Goal: Contribute content: Contribute content

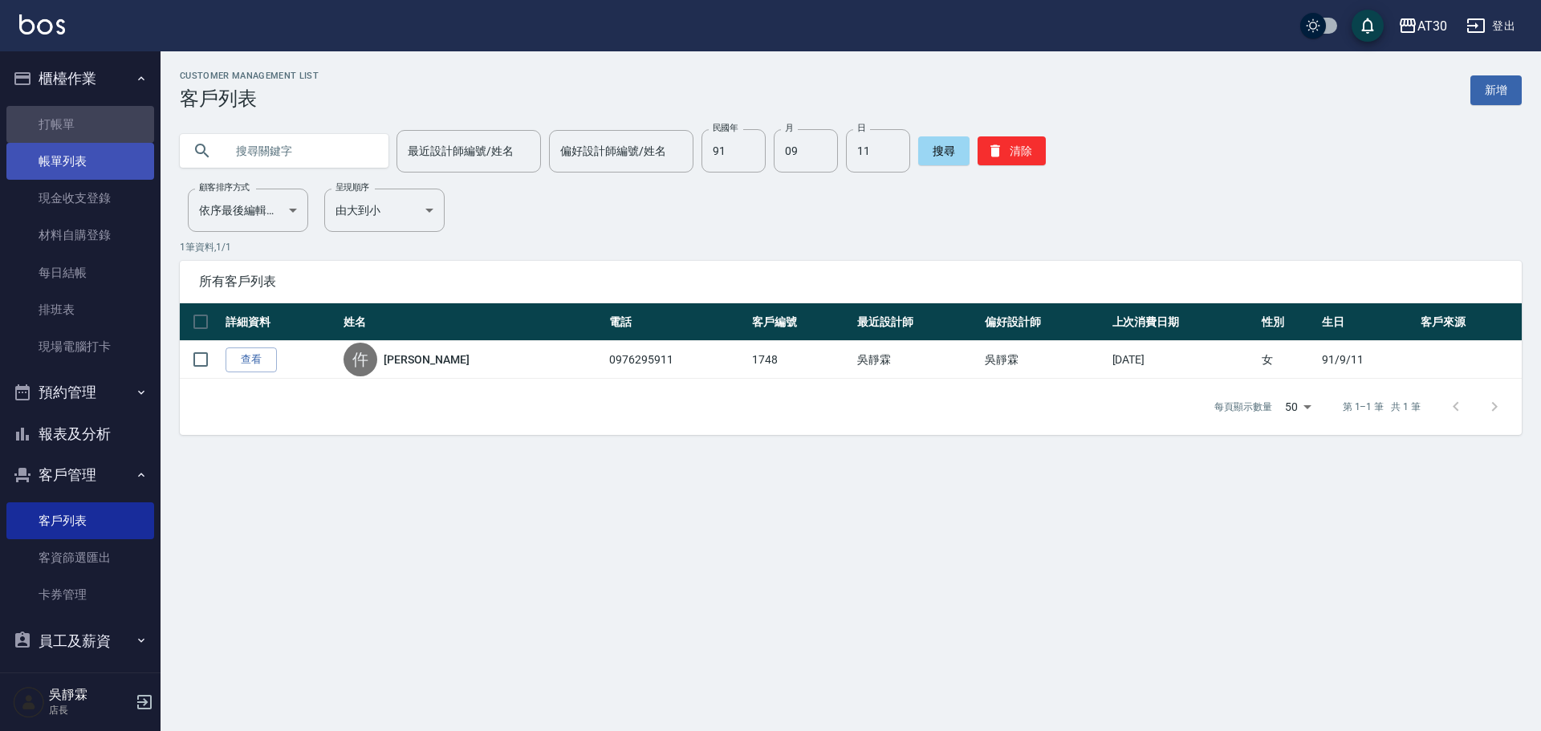
drag, startPoint x: 101, startPoint y: 116, endPoint x: 104, endPoint y: 178, distance: 61.9
click at [100, 116] on link "打帳單" at bounding box center [80, 124] width 148 height 37
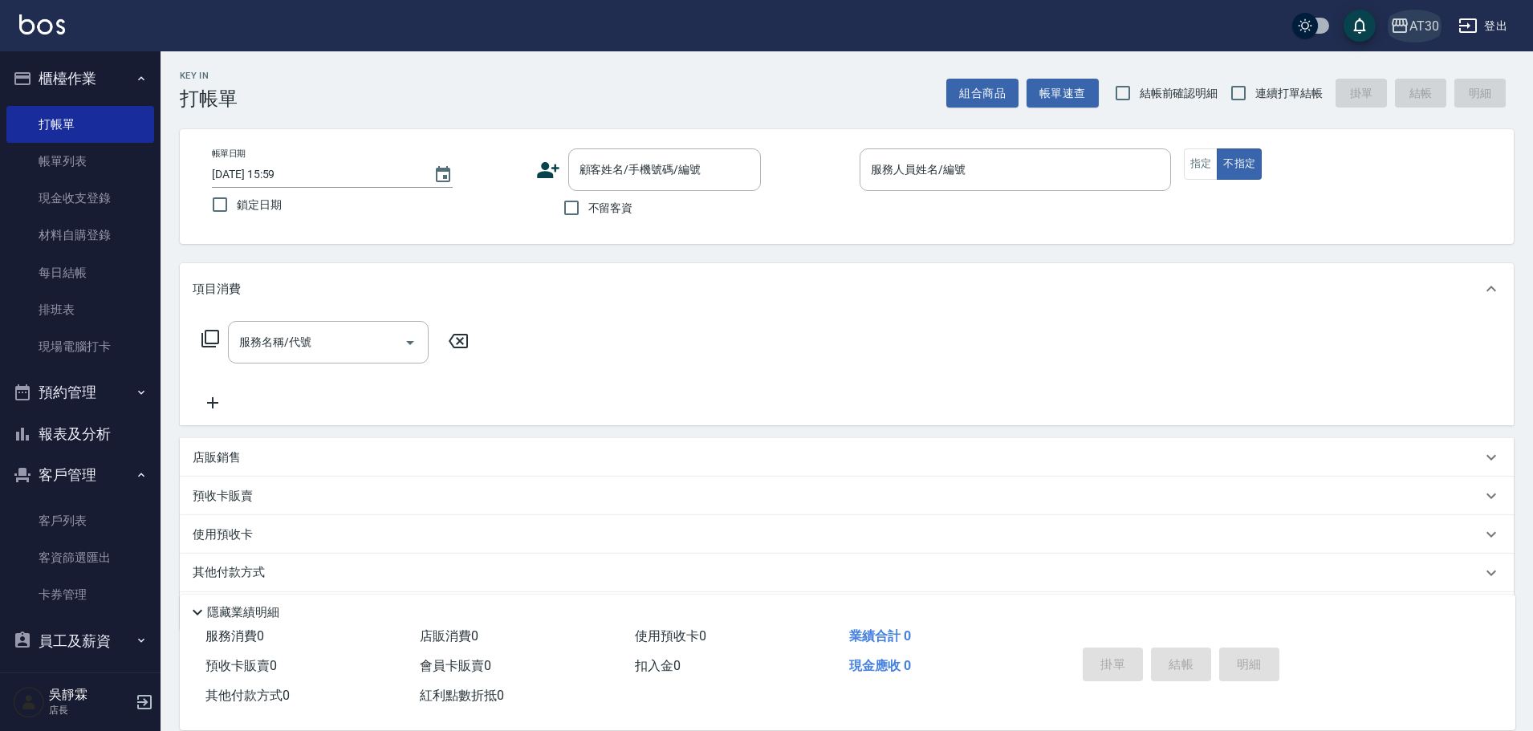
click at [1406, 20] on icon "button" at bounding box center [1400, 25] width 16 height 14
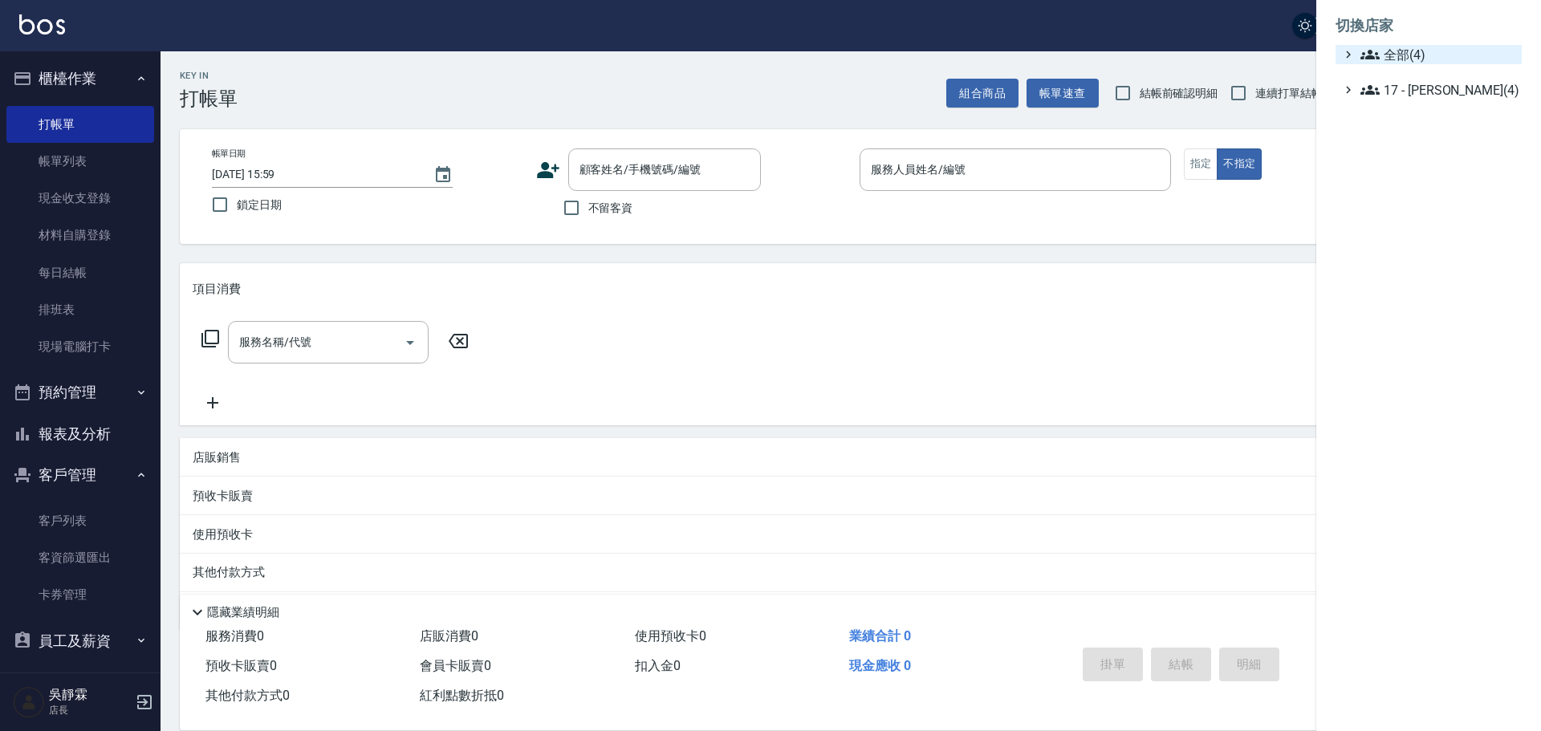
click at [1405, 55] on span "全部(4)" at bounding box center [1438, 54] width 155 height 19
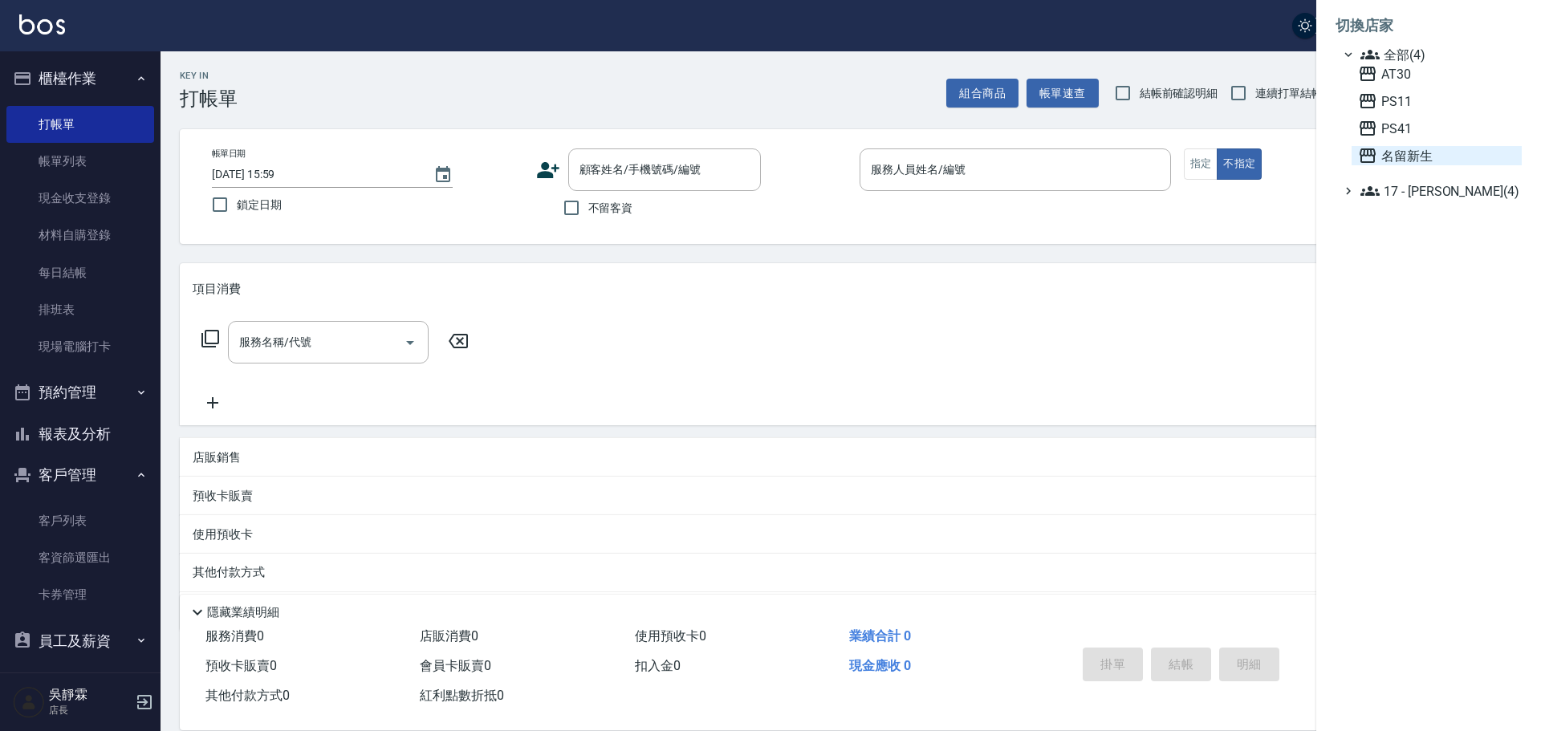
click at [1410, 154] on span "名留新生" at bounding box center [1436, 155] width 157 height 19
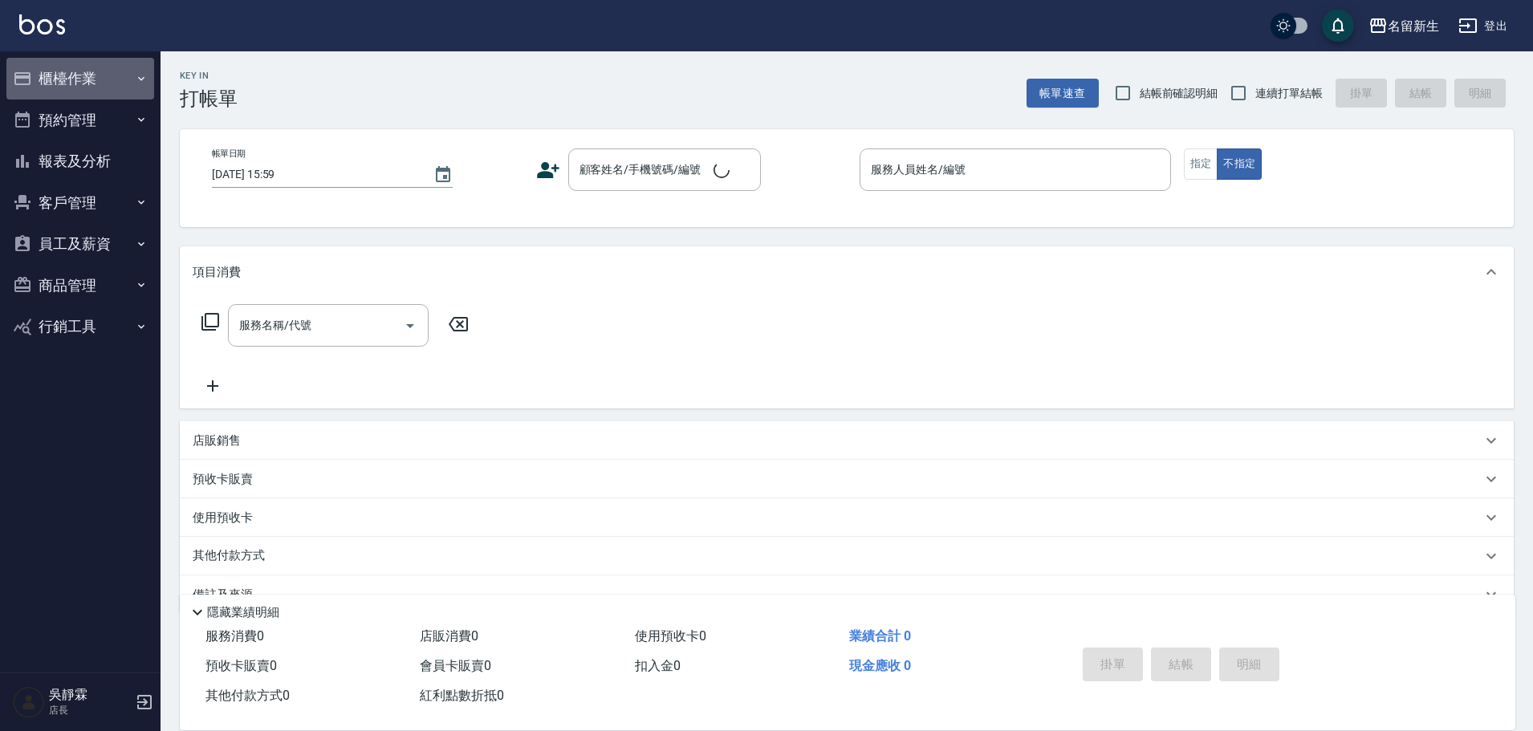
click at [78, 84] on button "櫃檯作業" at bounding box center [80, 79] width 148 height 42
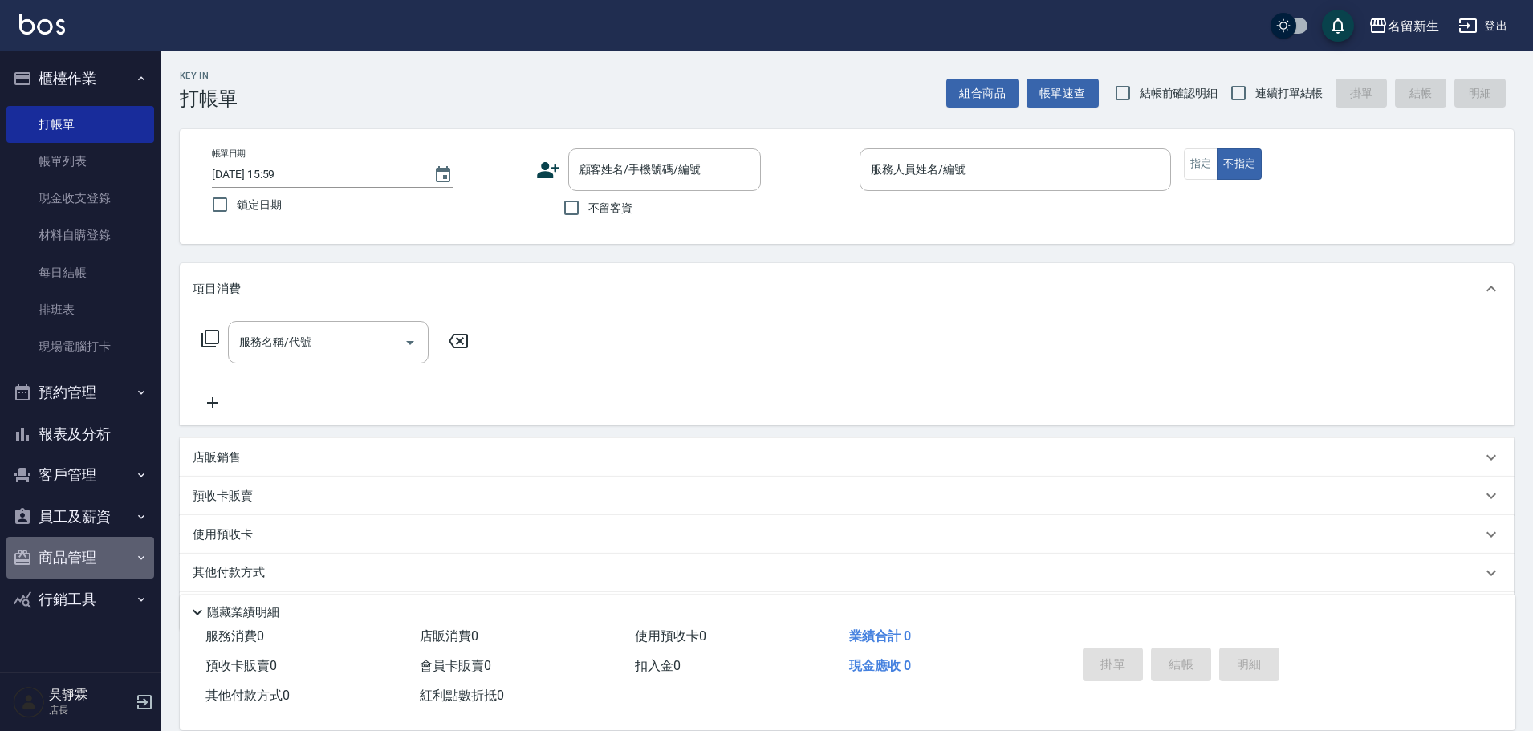
click at [94, 564] on button "商品管理" at bounding box center [80, 558] width 148 height 42
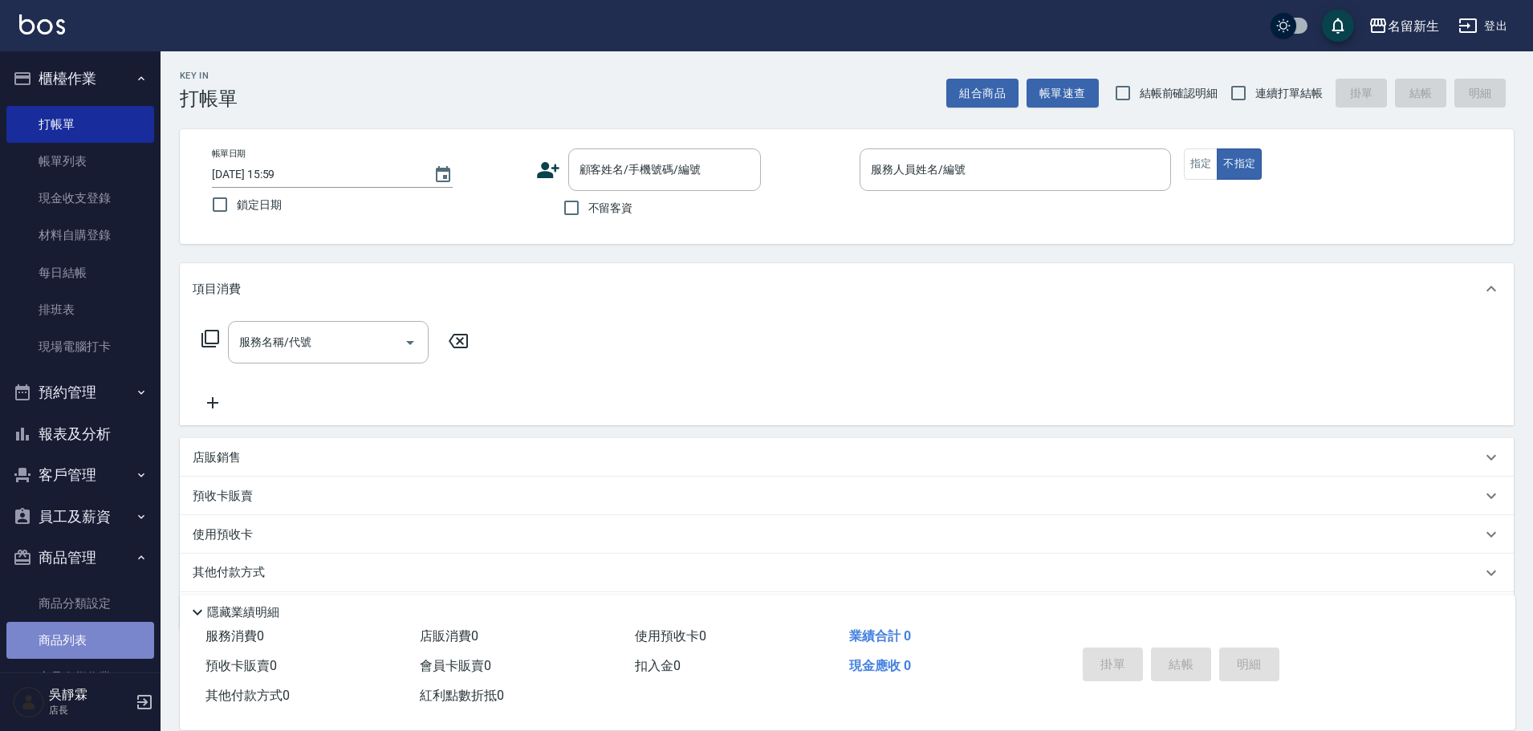
click at [89, 625] on link "商品列表" at bounding box center [80, 640] width 148 height 37
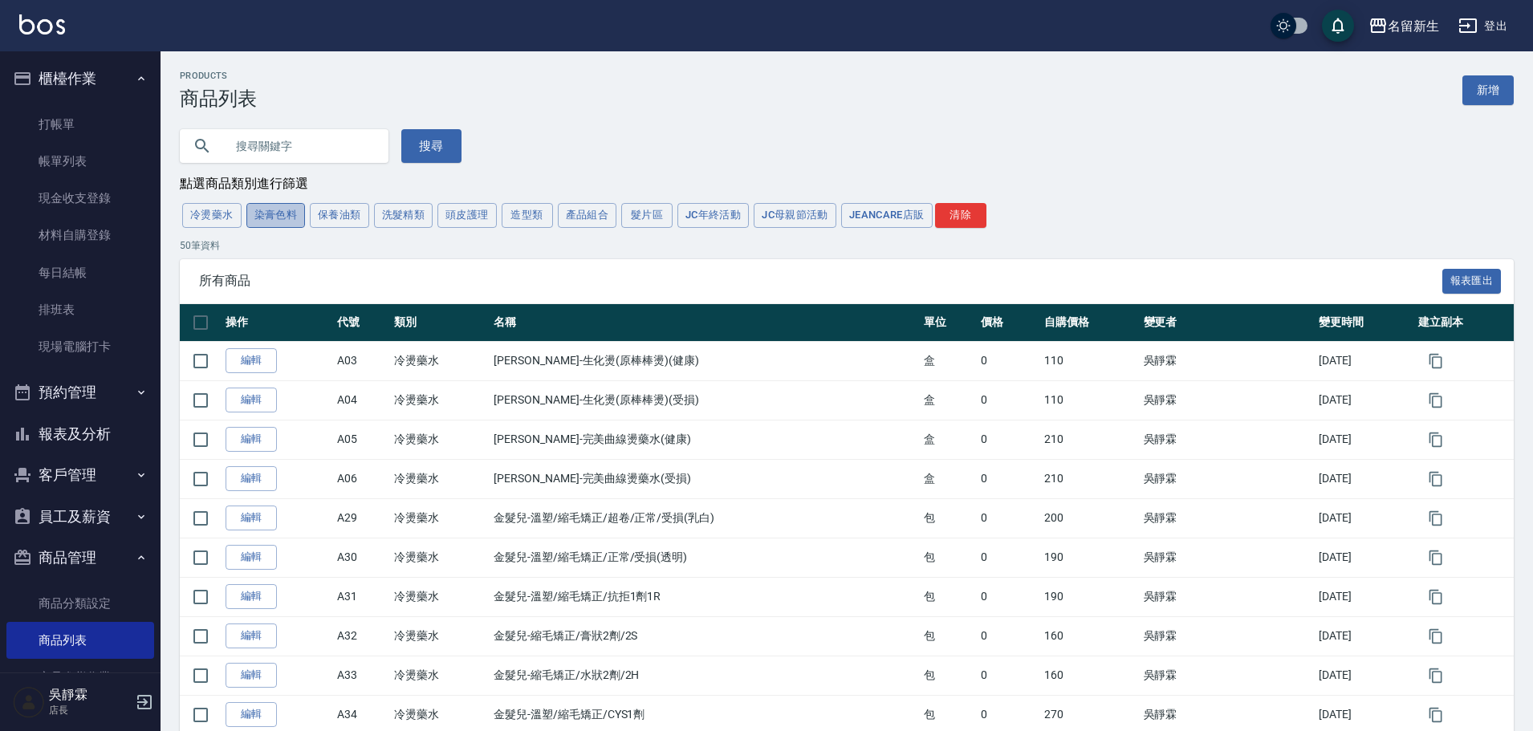
click at [283, 212] on button "染膏色料" at bounding box center [275, 215] width 59 height 25
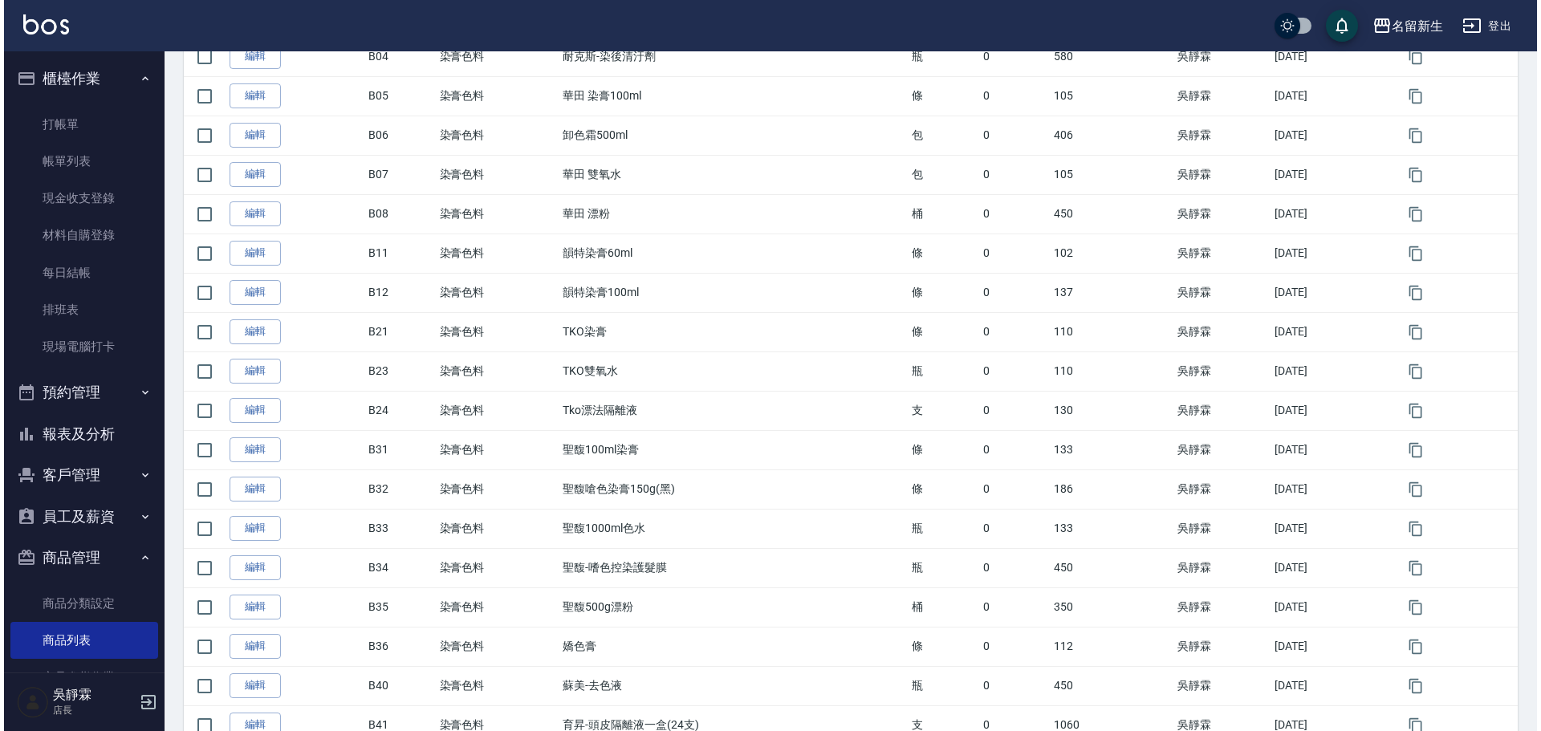
scroll to position [402, 0]
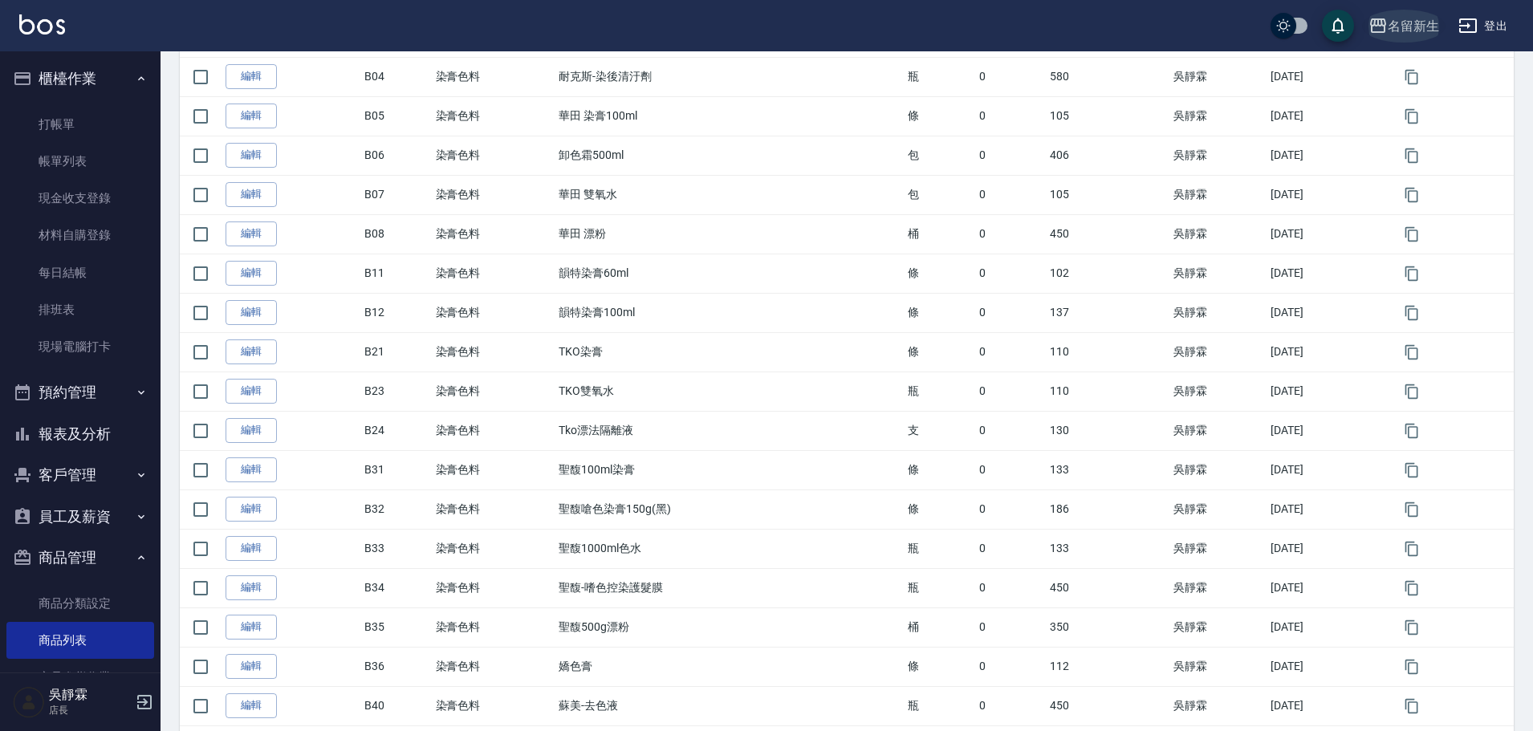
click at [1434, 16] on div "名留新生" at bounding box center [1413, 26] width 51 height 20
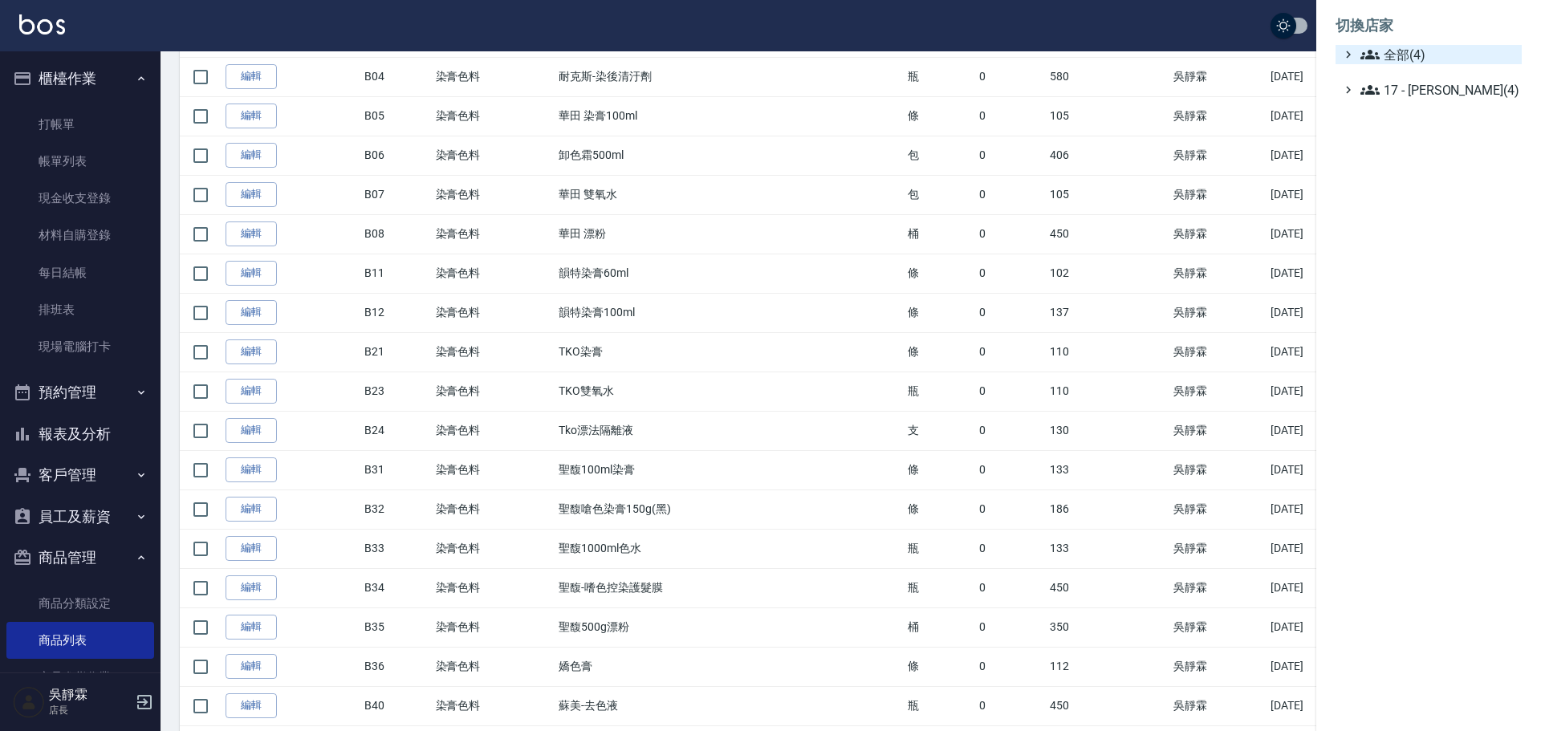
click at [1410, 48] on span "全部(4)" at bounding box center [1438, 54] width 155 height 19
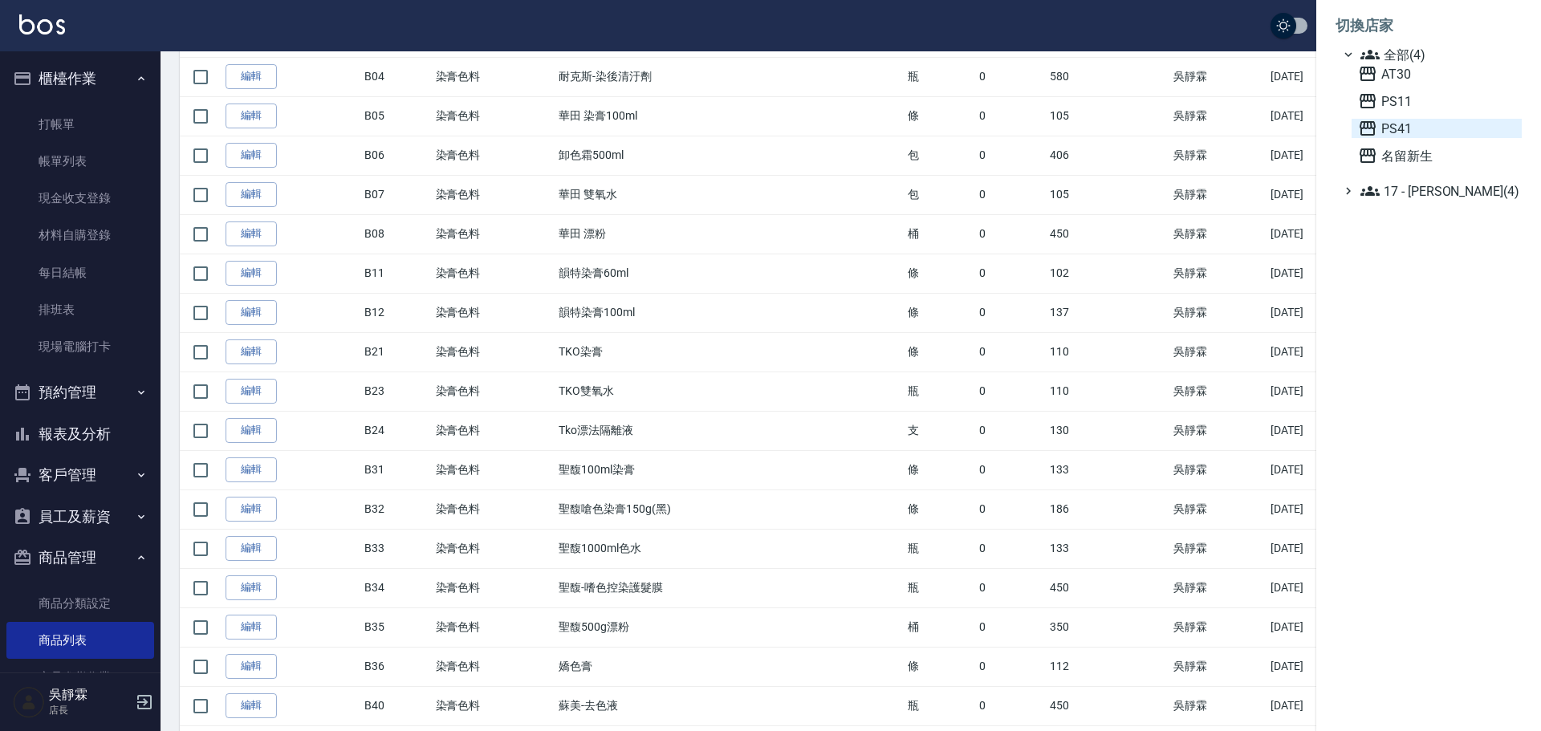
click at [1406, 129] on span "PS41" at bounding box center [1436, 128] width 157 height 19
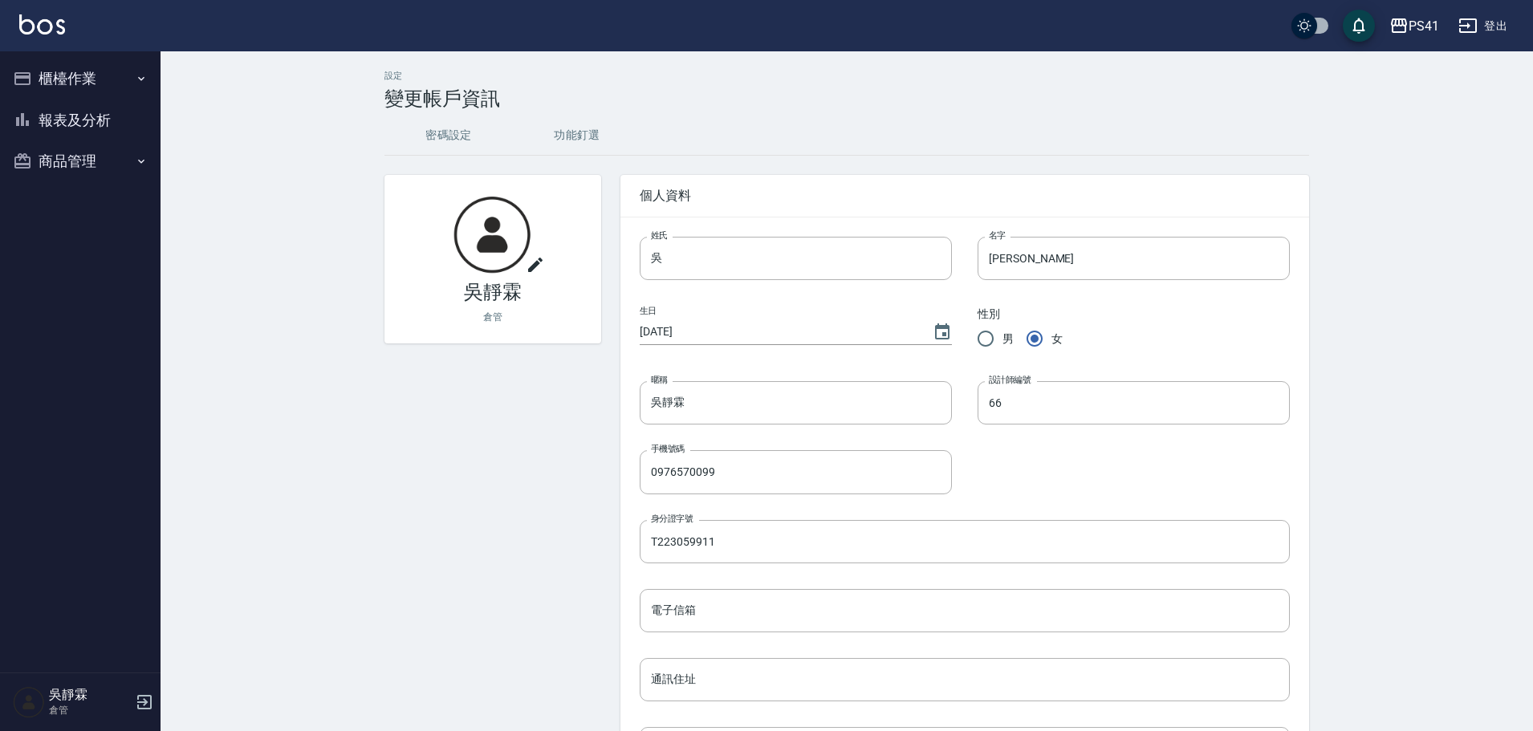
click at [88, 158] on button "商品管理" at bounding box center [80, 161] width 148 height 42
click at [88, 312] on link "廠商列表" at bounding box center [80, 317] width 148 height 37
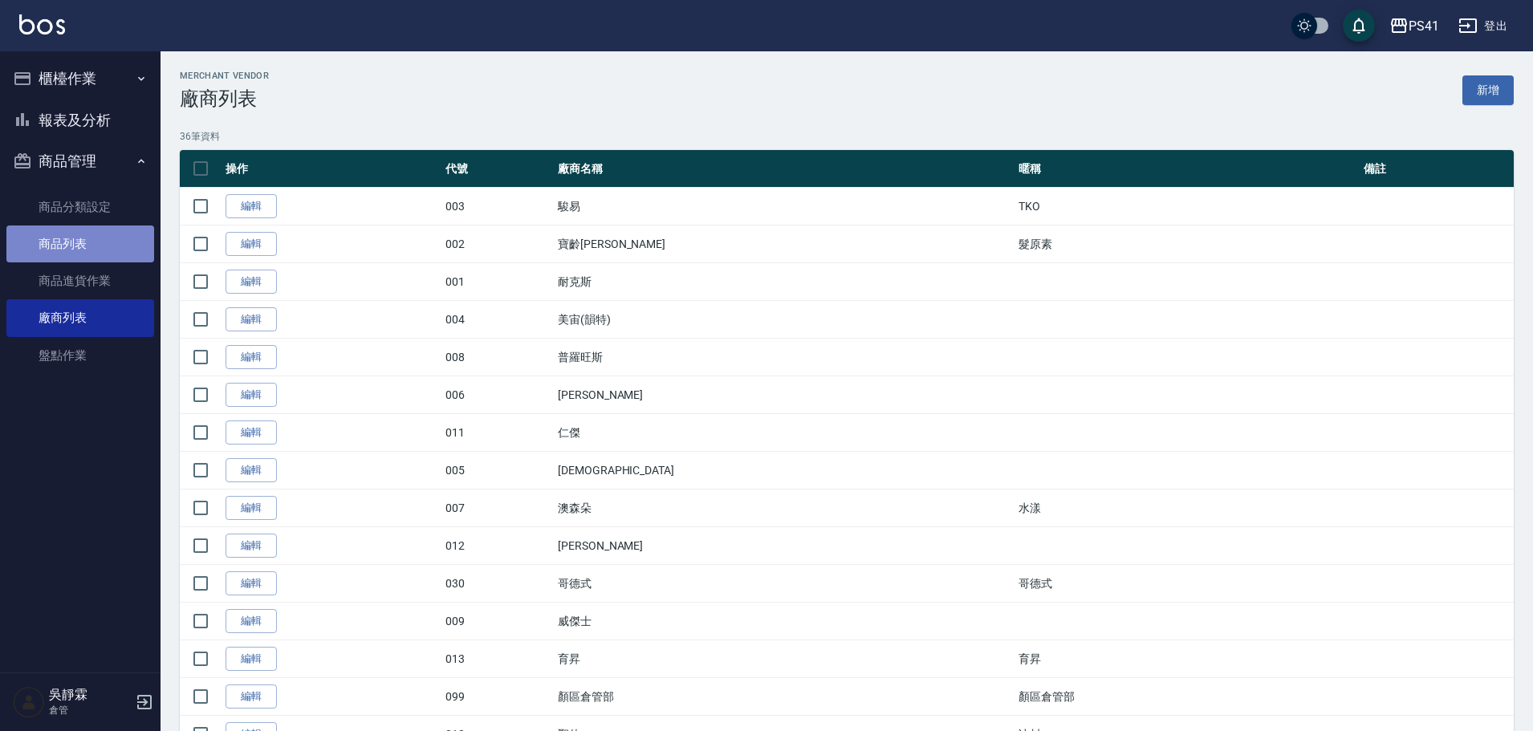
click at [83, 230] on link "商品列表" at bounding box center [80, 244] width 148 height 37
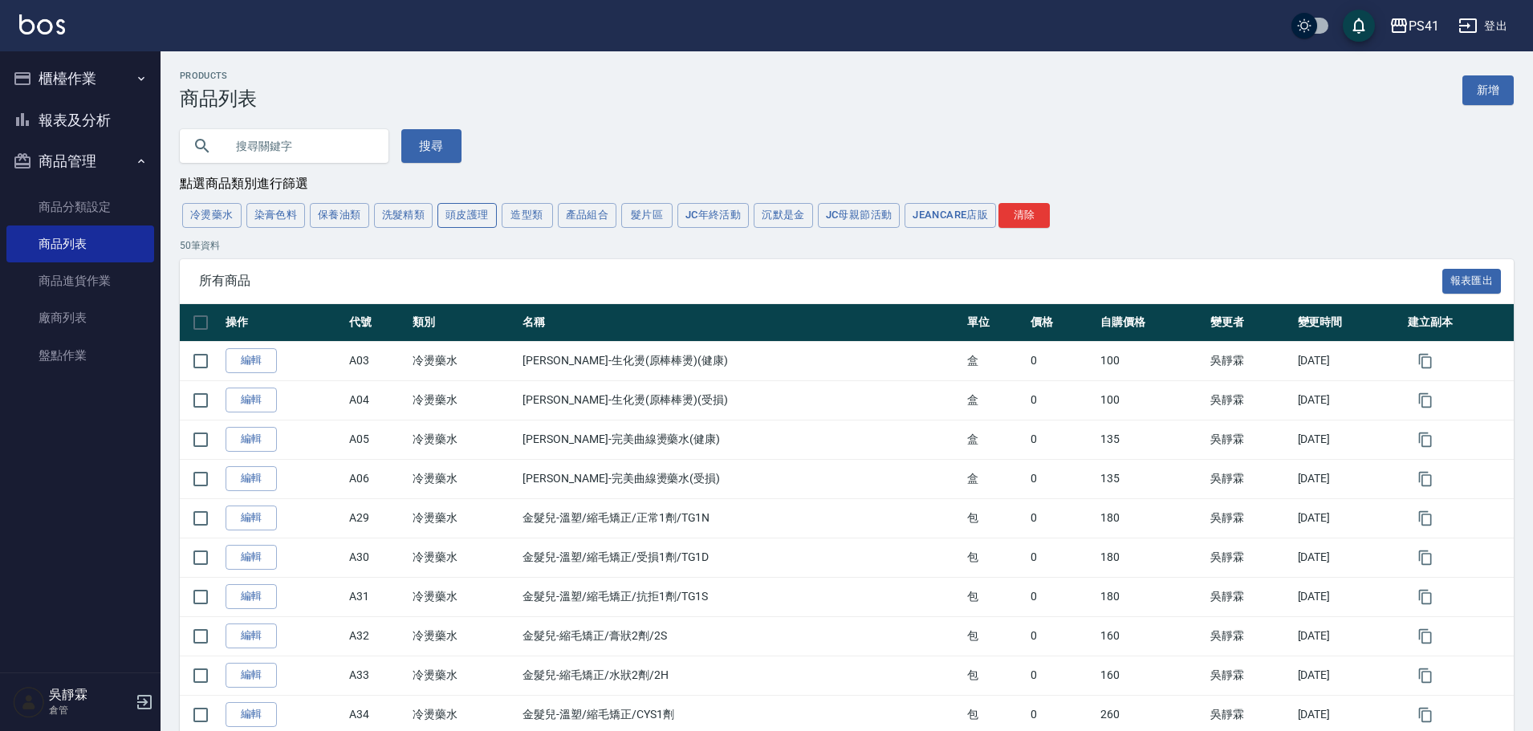
click at [483, 216] on button "頭皮護理" at bounding box center [467, 215] width 59 height 25
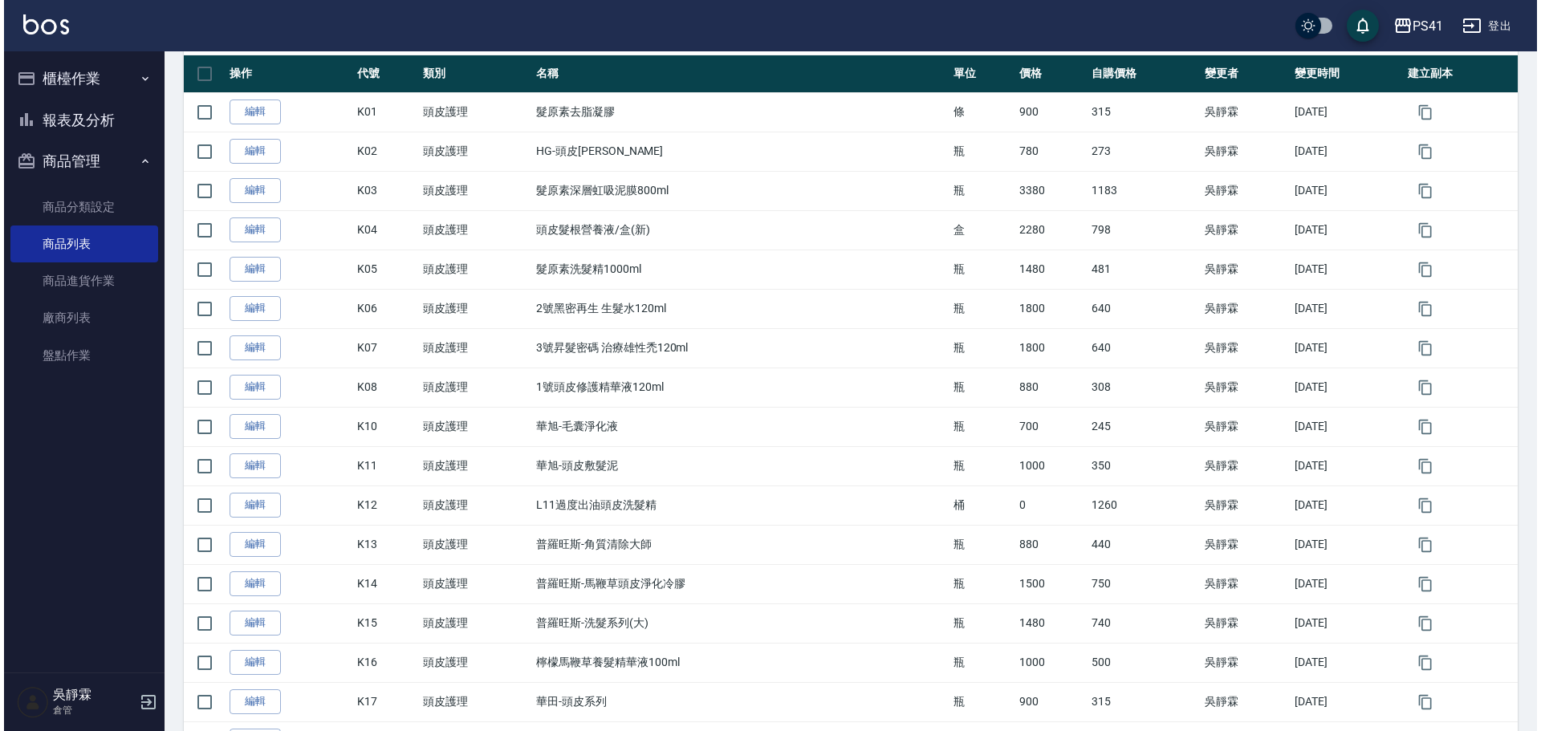
scroll to position [239, 0]
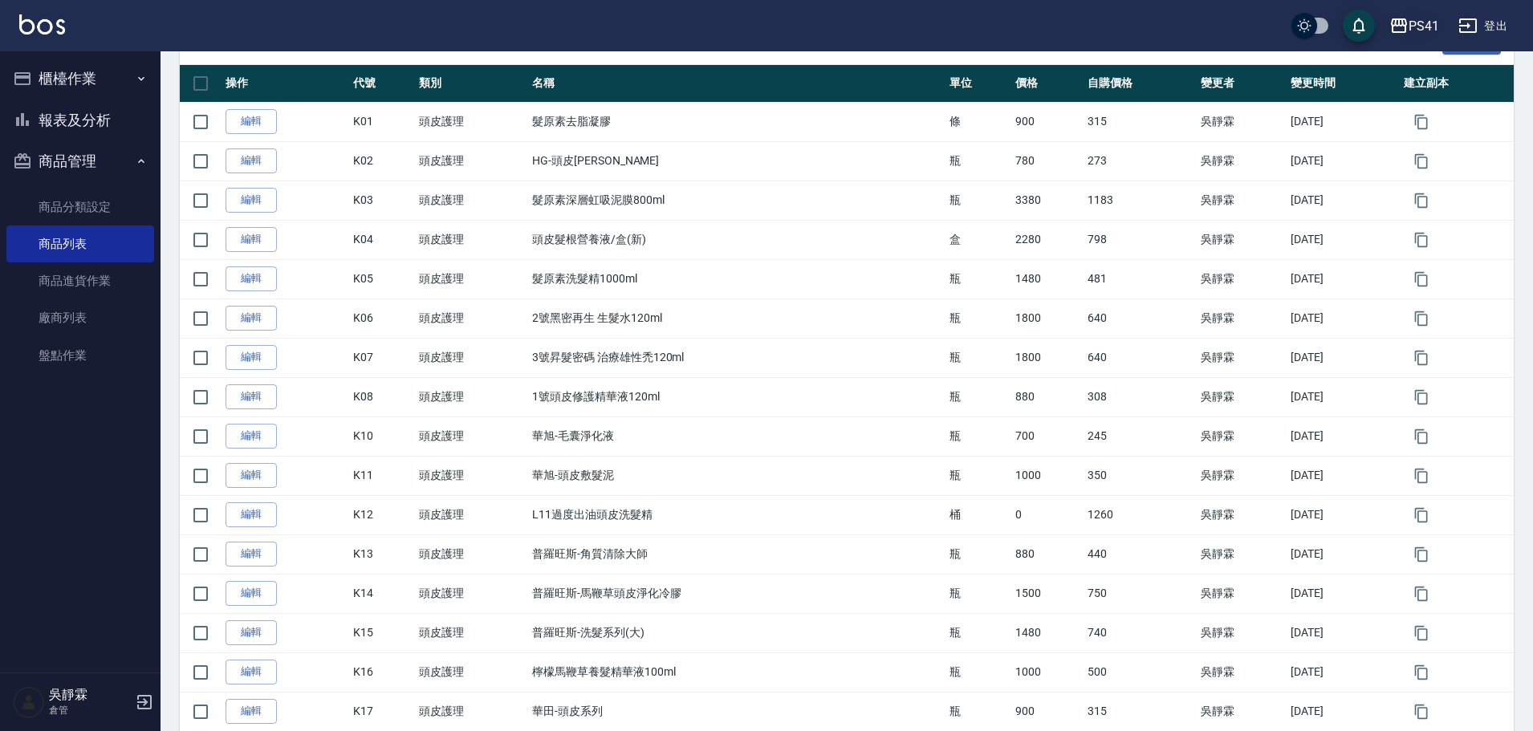
click at [1425, 23] on div "PS41" at bounding box center [1424, 26] width 31 height 20
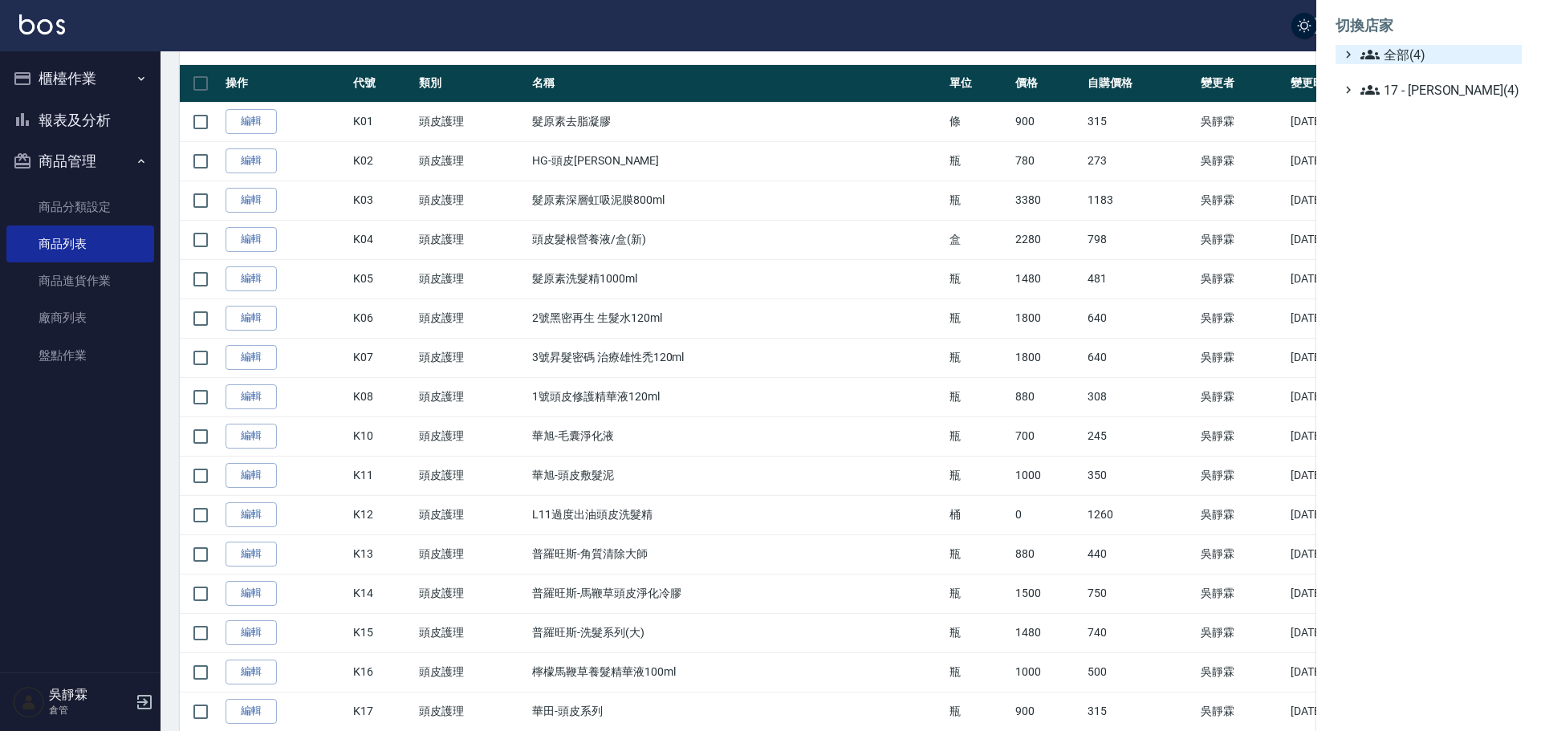
click at [1420, 51] on span "全部(4)" at bounding box center [1438, 54] width 155 height 19
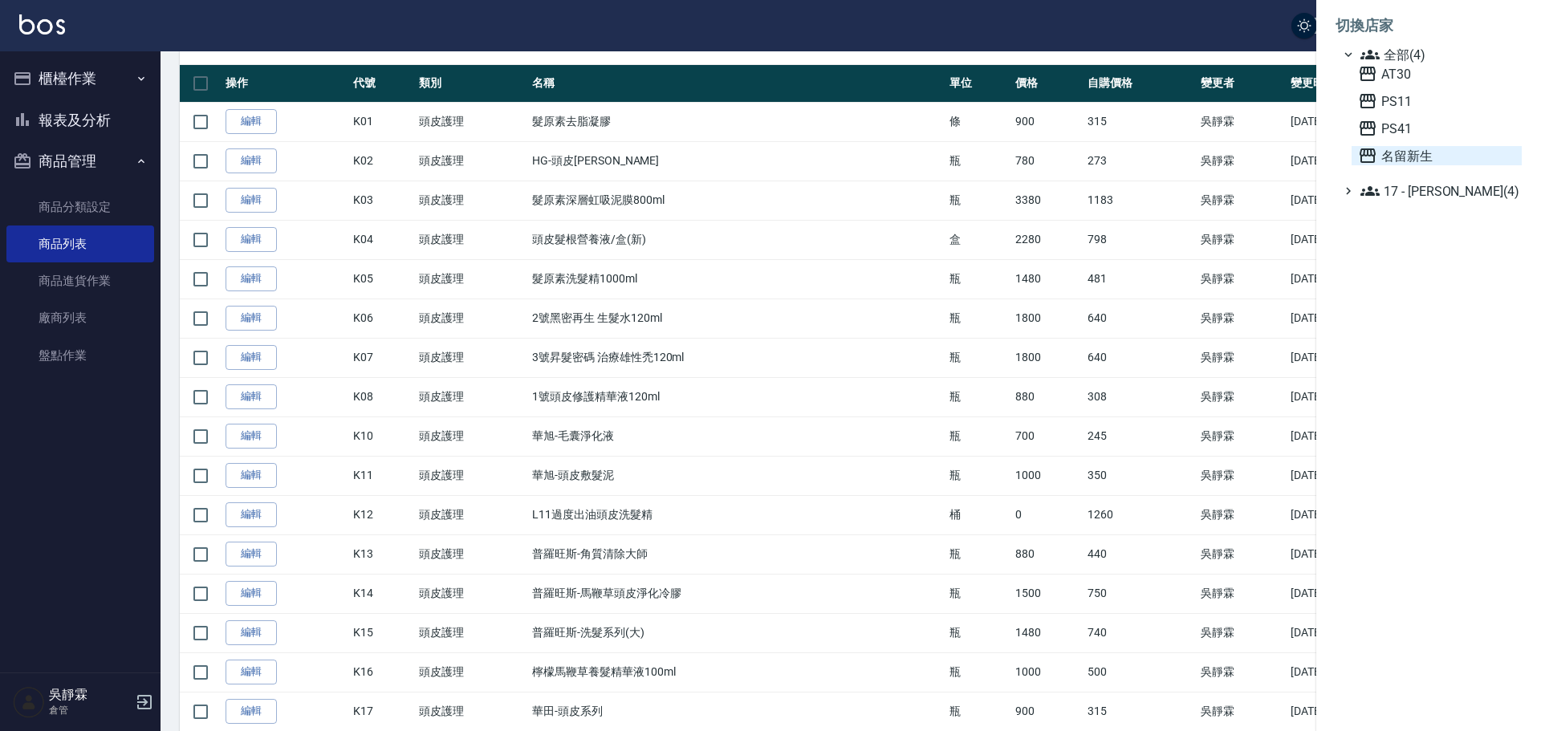
click at [1401, 152] on span "名留新生" at bounding box center [1436, 155] width 157 height 19
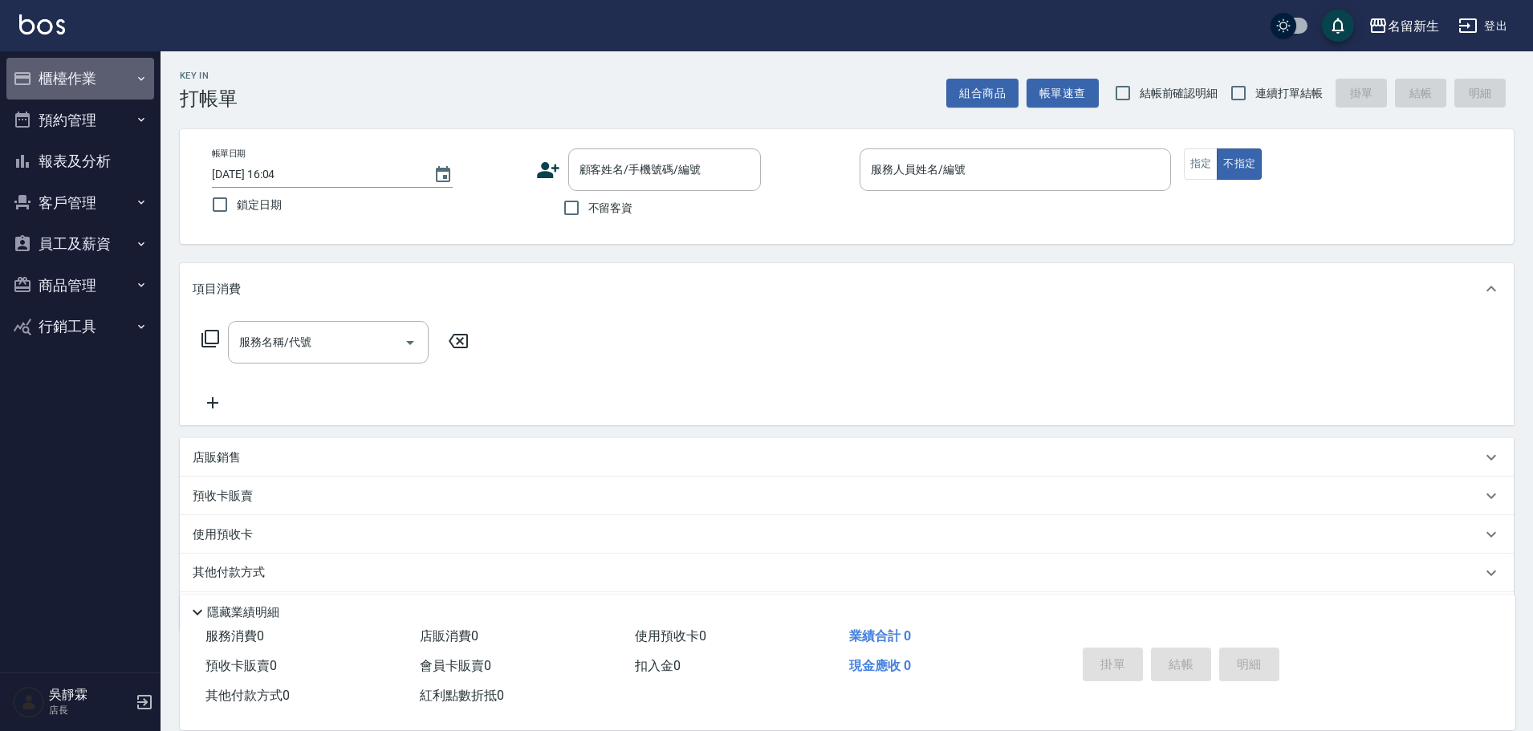
click at [79, 75] on button "櫃檯作業" at bounding box center [80, 79] width 148 height 42
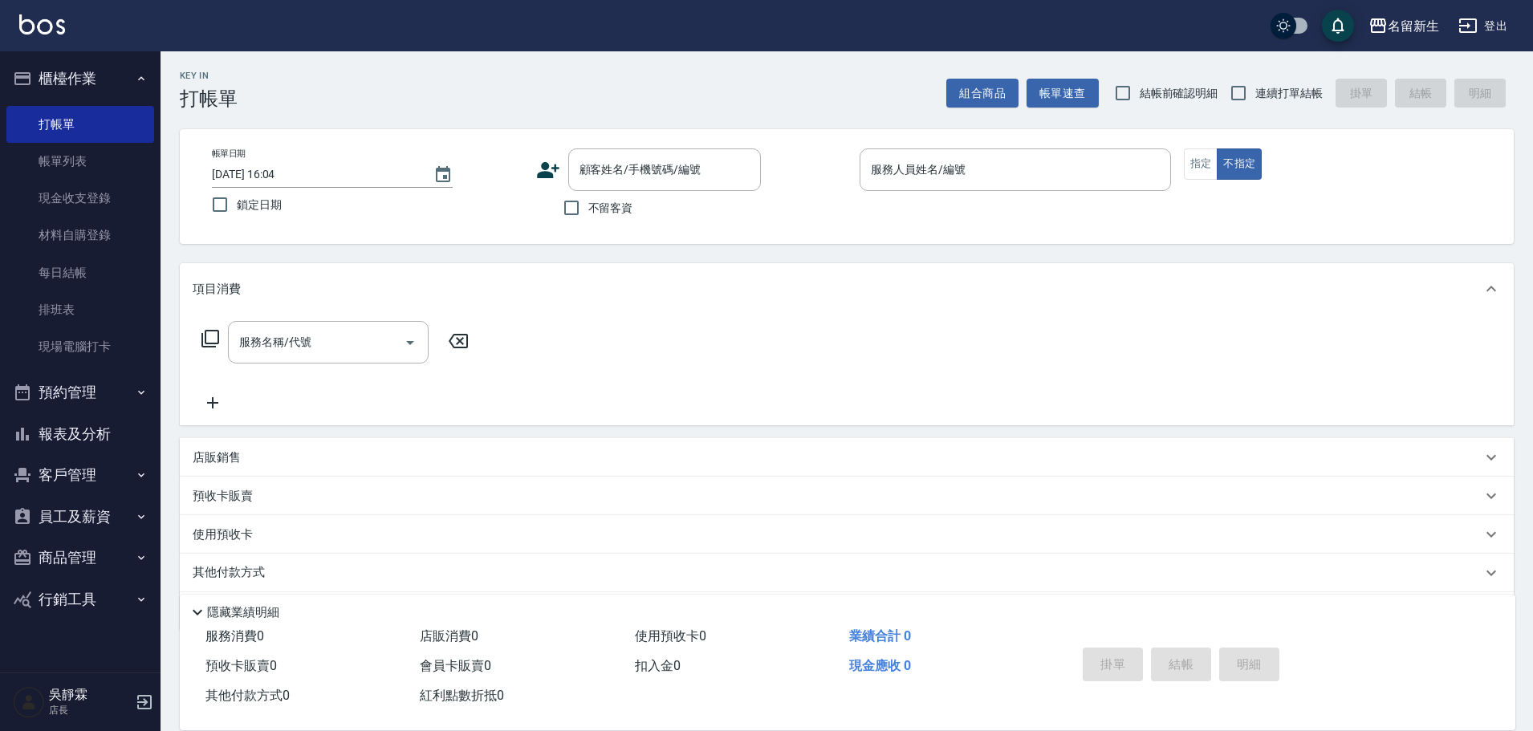
click at [96, 560] on button "商品管理" at bounding box center [80, 558] width 148 height 42
click at [72, 640] on link "商品列表" at bounding box center [80, 640] width 148 height 37
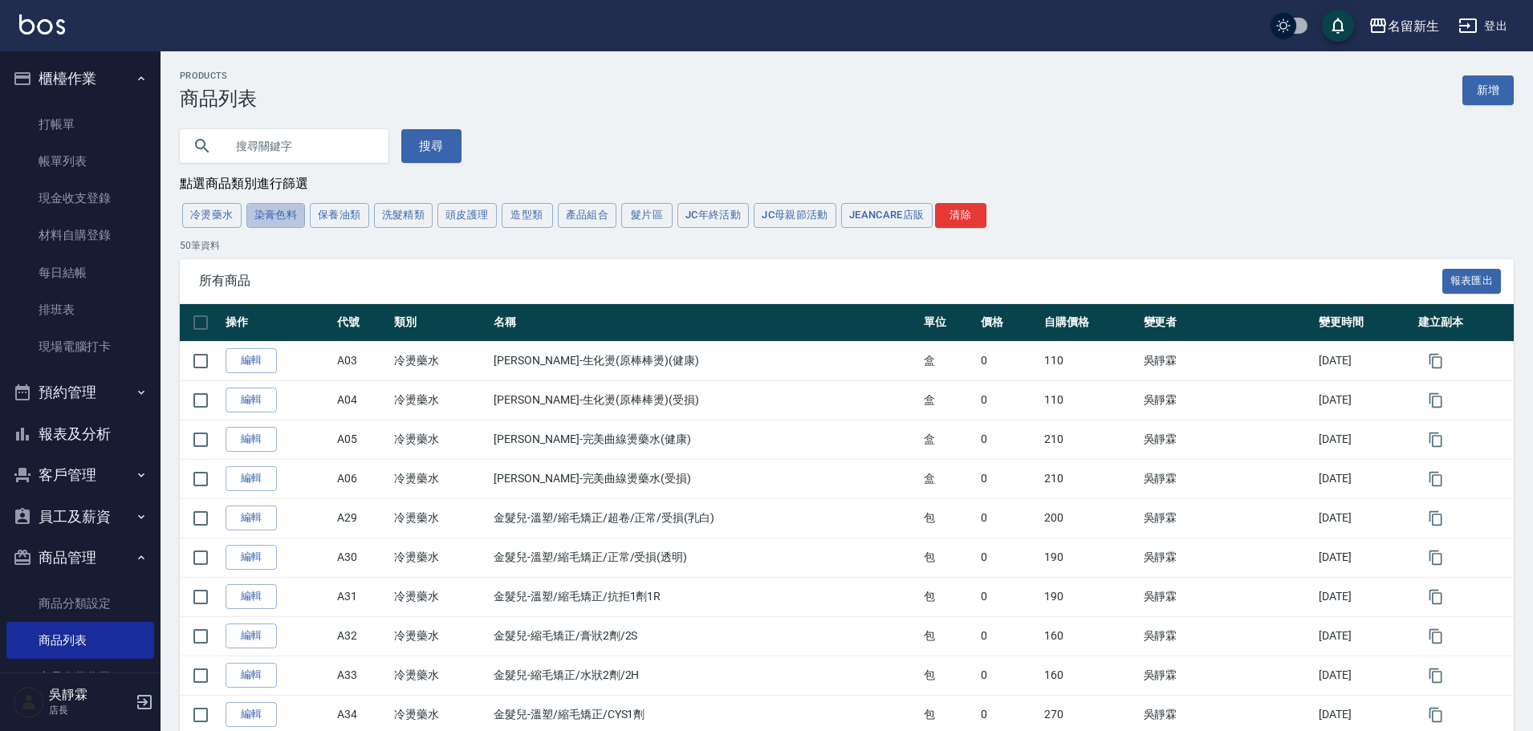
click at [283, 213] on button "染膏色料" at bounding box center [275, 215] width 59 height 25
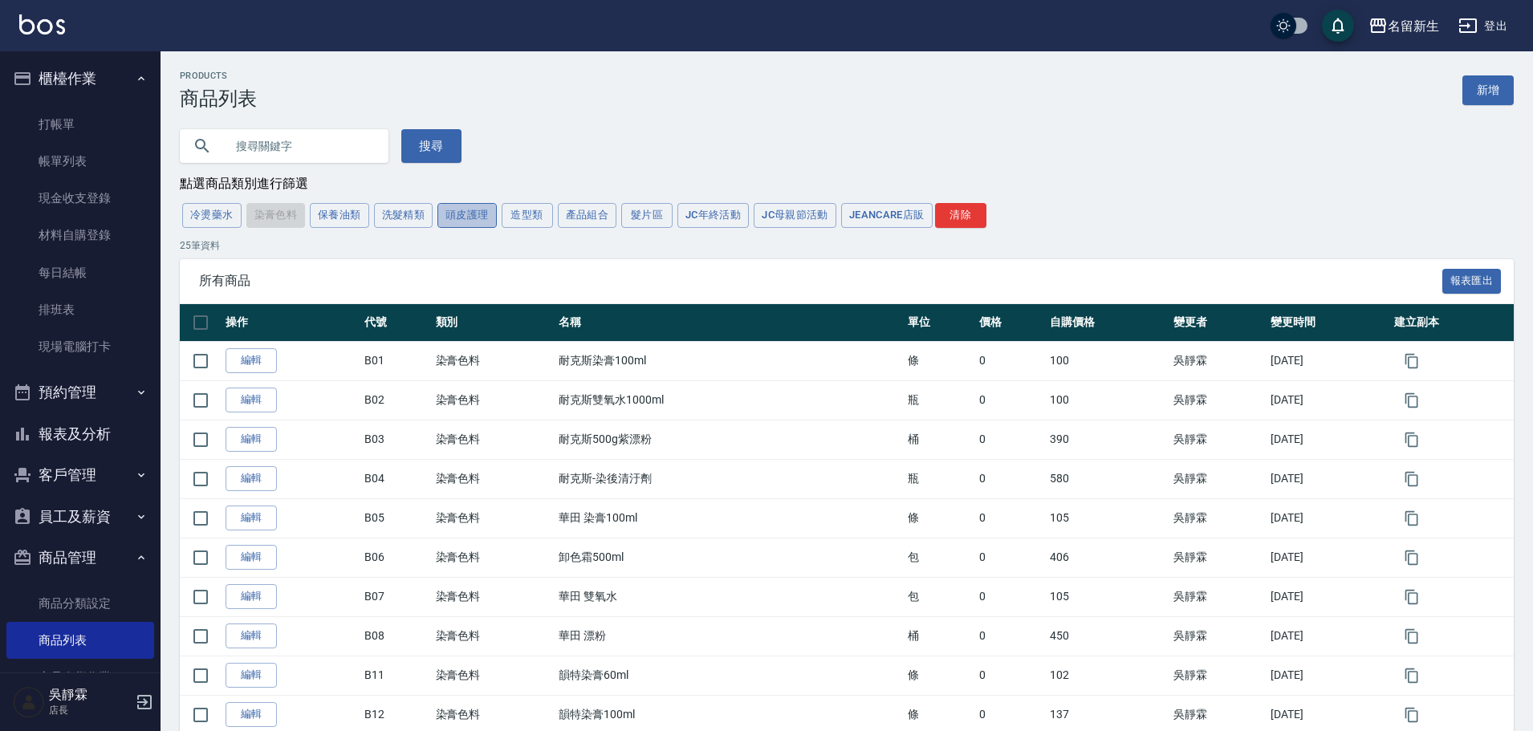
click at [477, 217] on button "頭皮護理" at bounding box center [467, 215] width 59 height 25
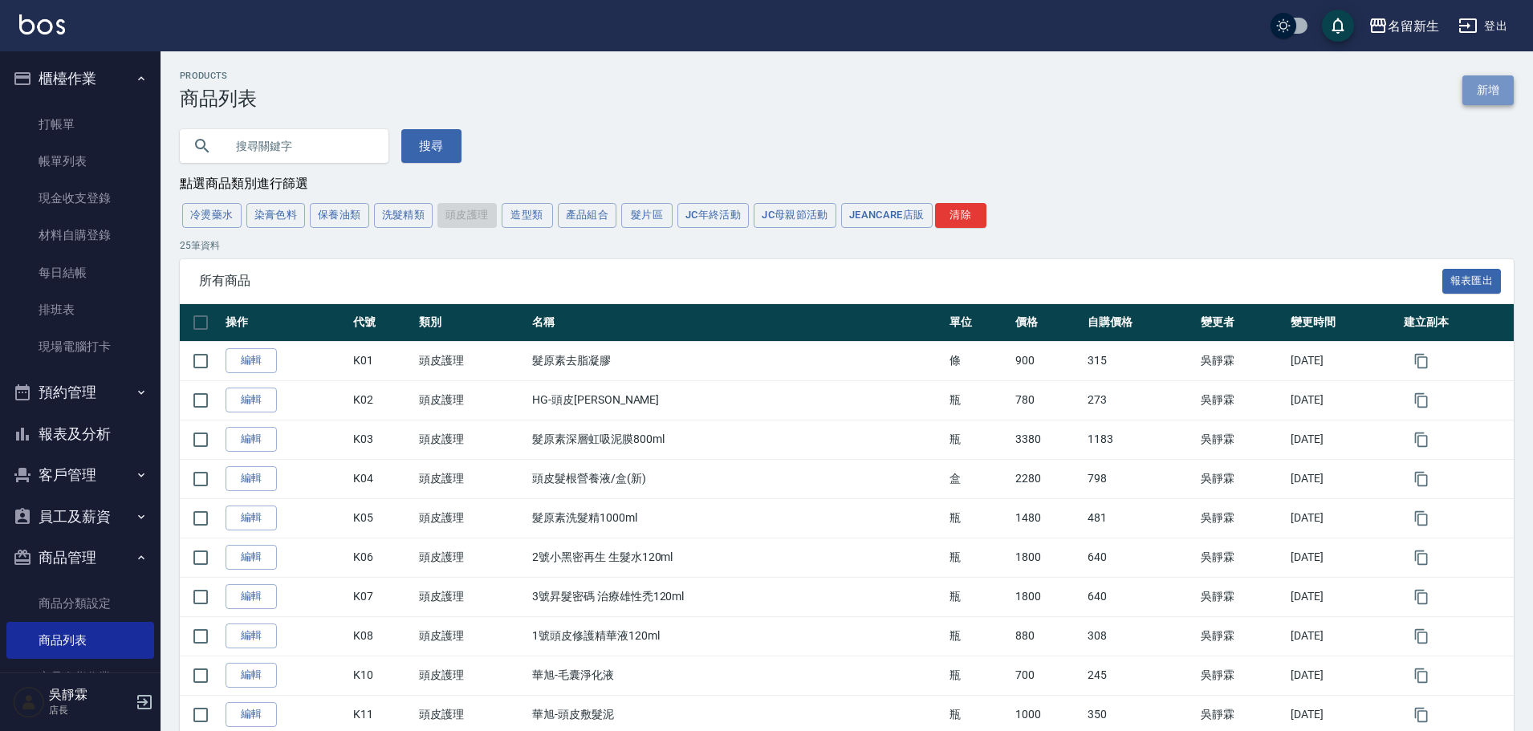
click at [1484, 95] on link "新增" at bounding box center [1488, 90] width 51 height 30
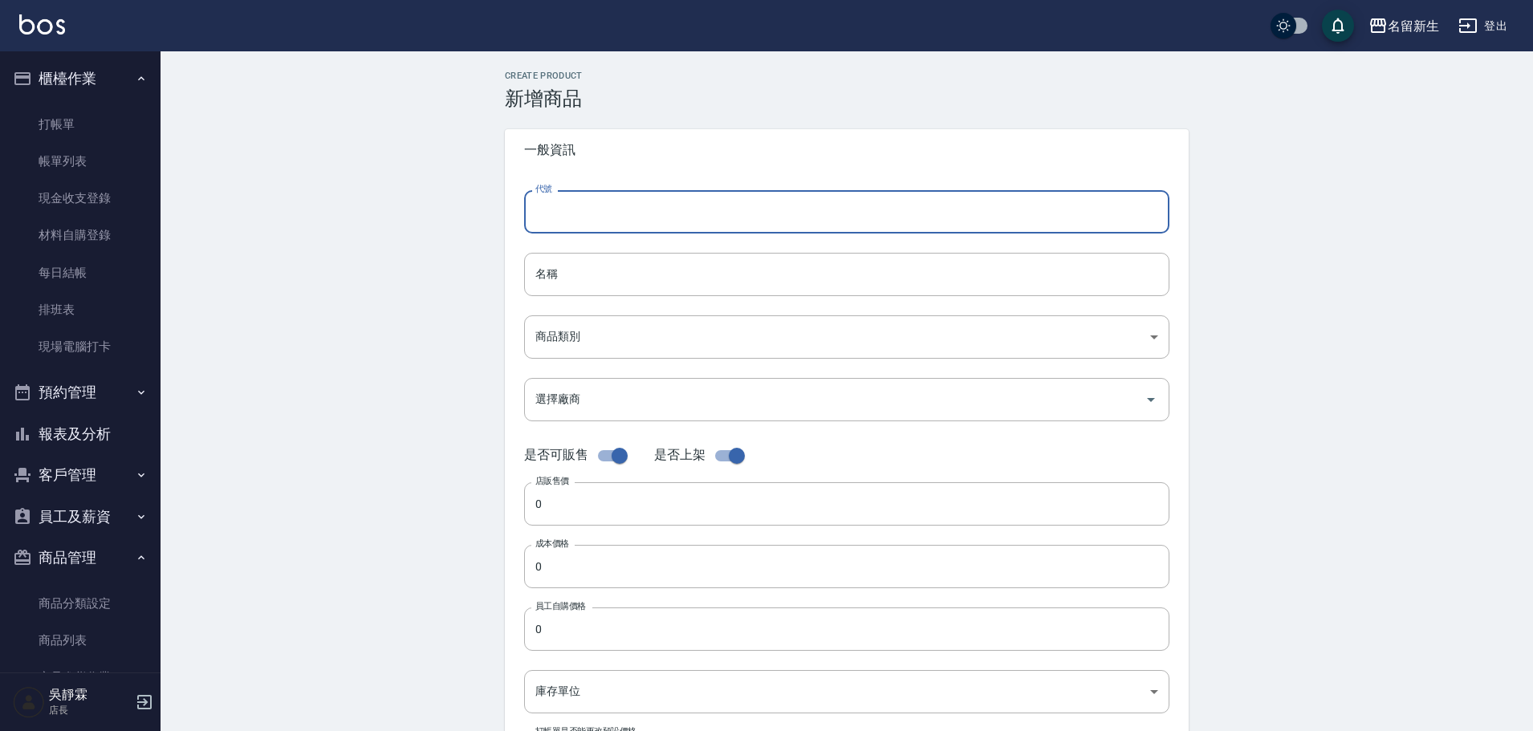
click at [585, 214] on input "代號" at bounding box center [846, 211] width 645 height 43
type input "K95"
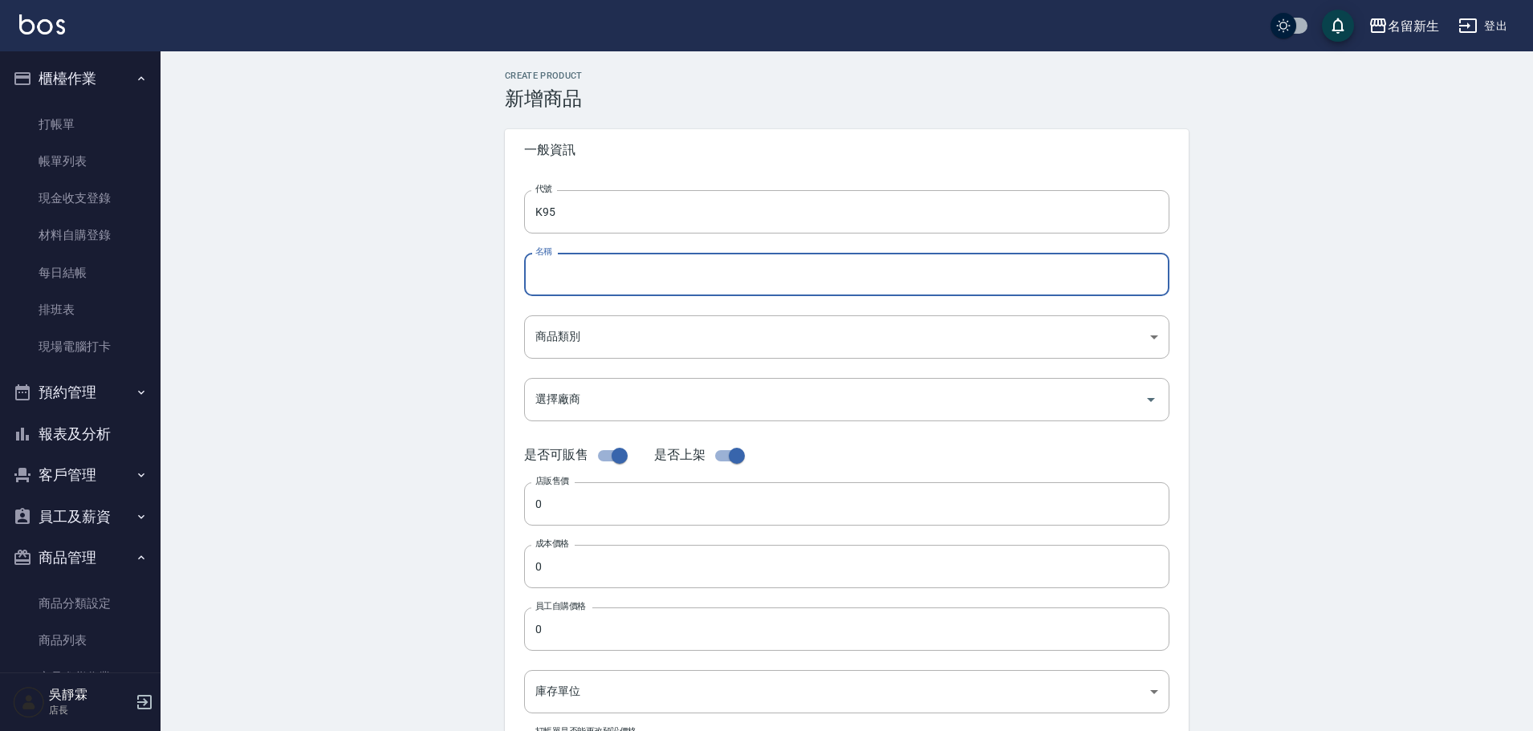
click at [578, 272] on input "名稱" at bounding box center [846, 274] width 645 height 43
type input "花"
click at [604, 274] on input "華田" at bounding box center [846, 274] width 645 height 43
type input "華田-頭皮"
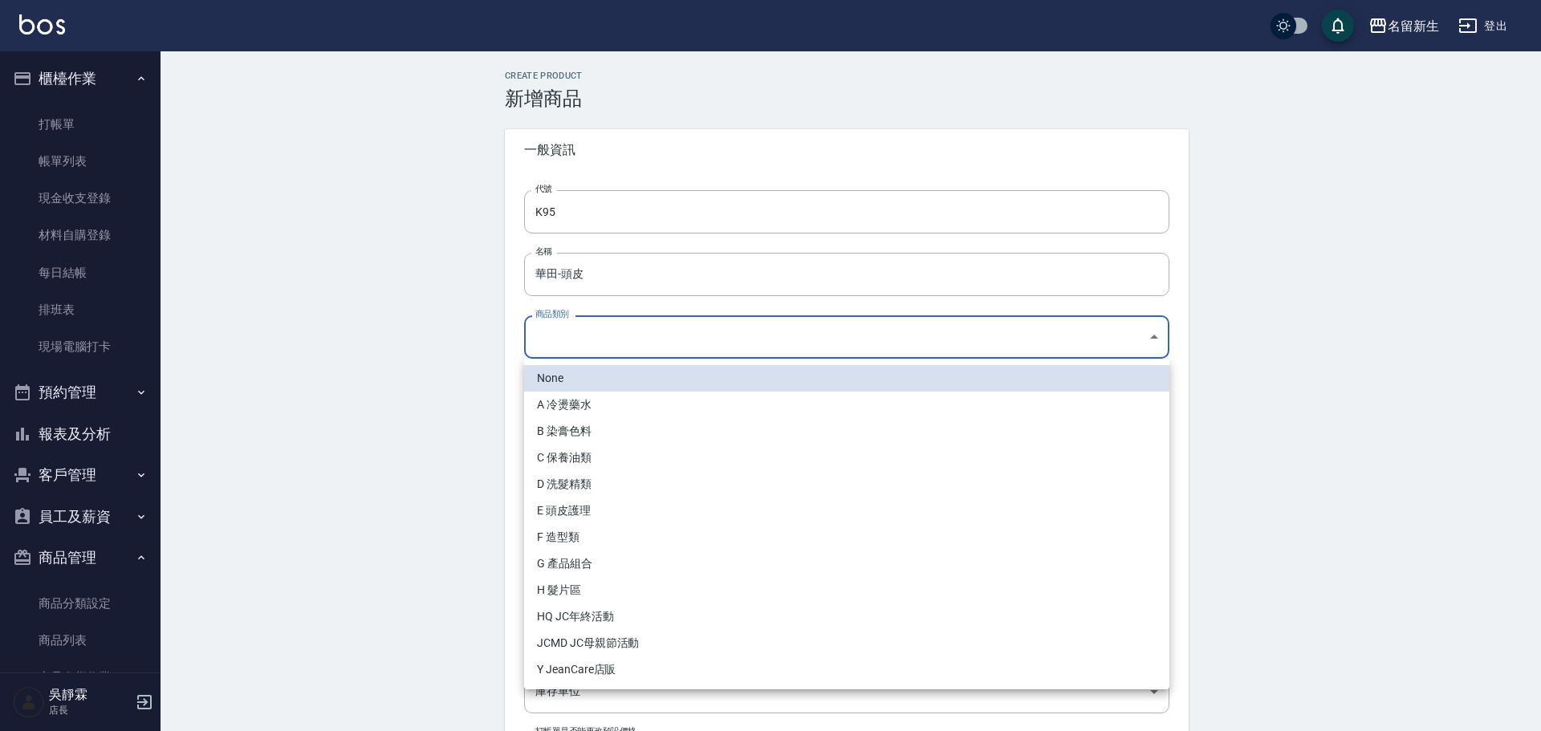
click at [584, 324] on body "名留新生 登出 櫃檯作業 打帳單 帳單列表 現金收支登錄 材料自購登錄 每日結帳 排班表 現場電腦打卡 預約管理 預約管理 單日預約紀錄 單週預約紀錄 報表及…" at bounding box center [770, 554] width 1541 height 1108
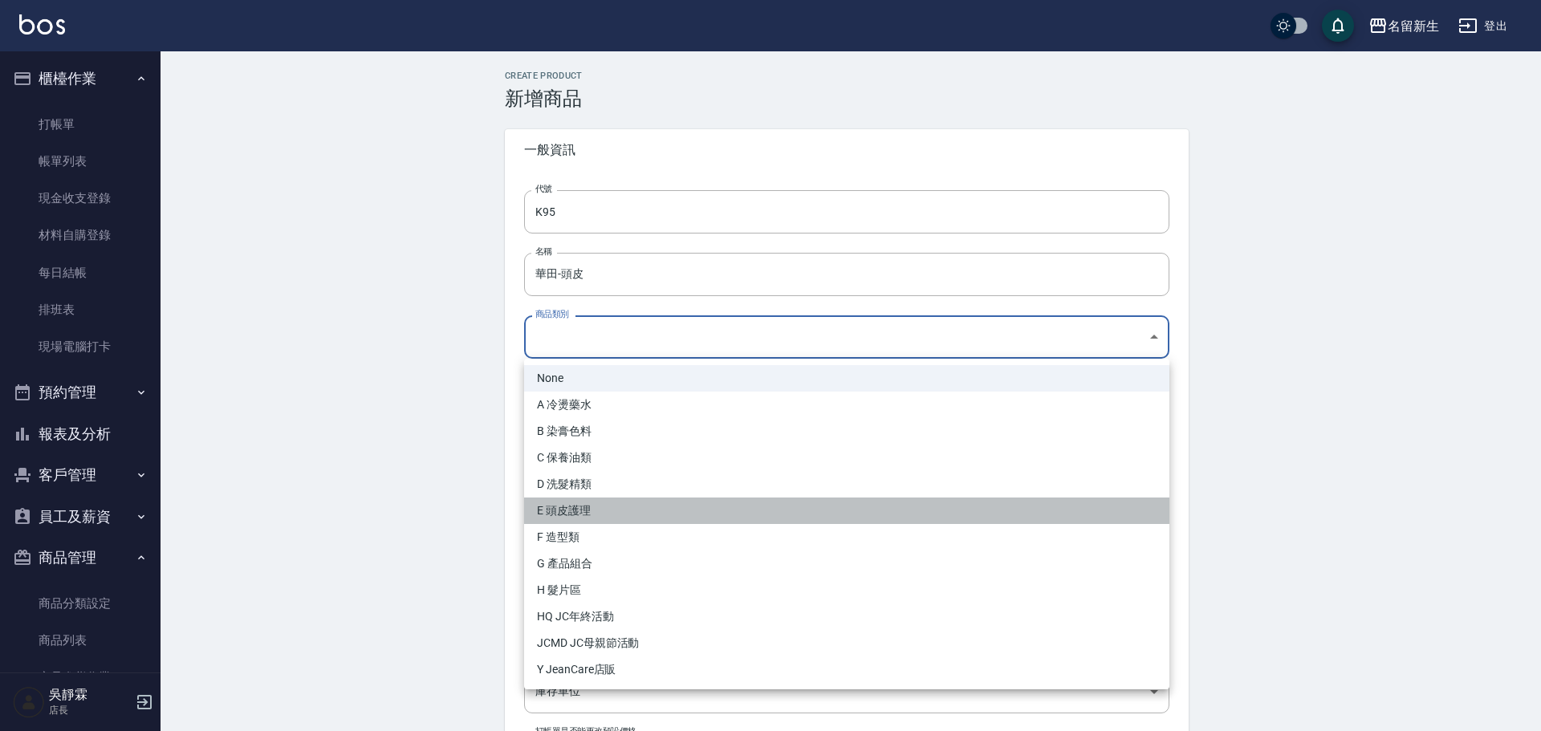
click at [584, 515] on li "E 頭皮護理" at bounding box center [846, 511] width 645 height 26
type input "f96fab5b-0850-472d-a8f1-97a2cae3168a"
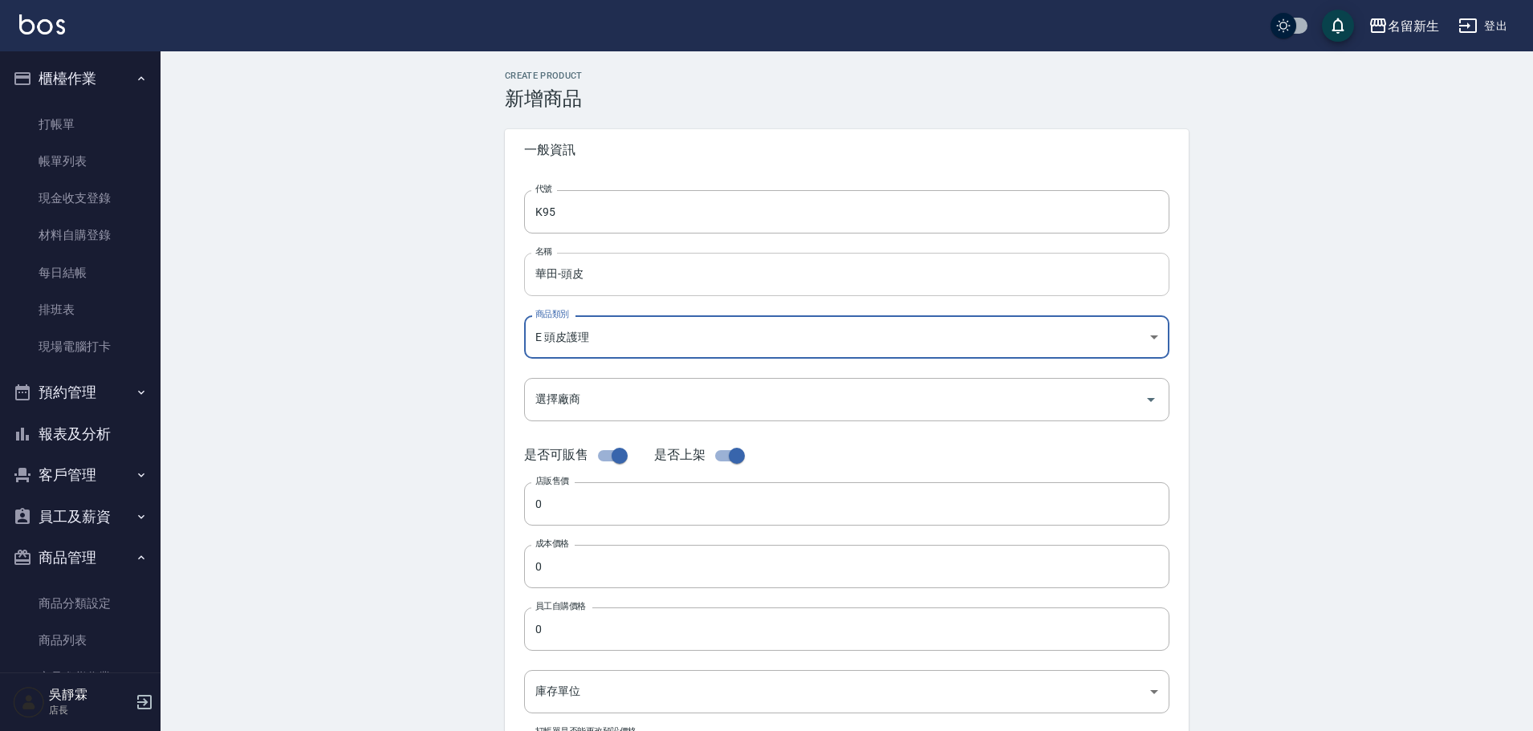
click at [599, 257] on input "華田-頭皮" at bounding box center [846, 274] width 645 height 43
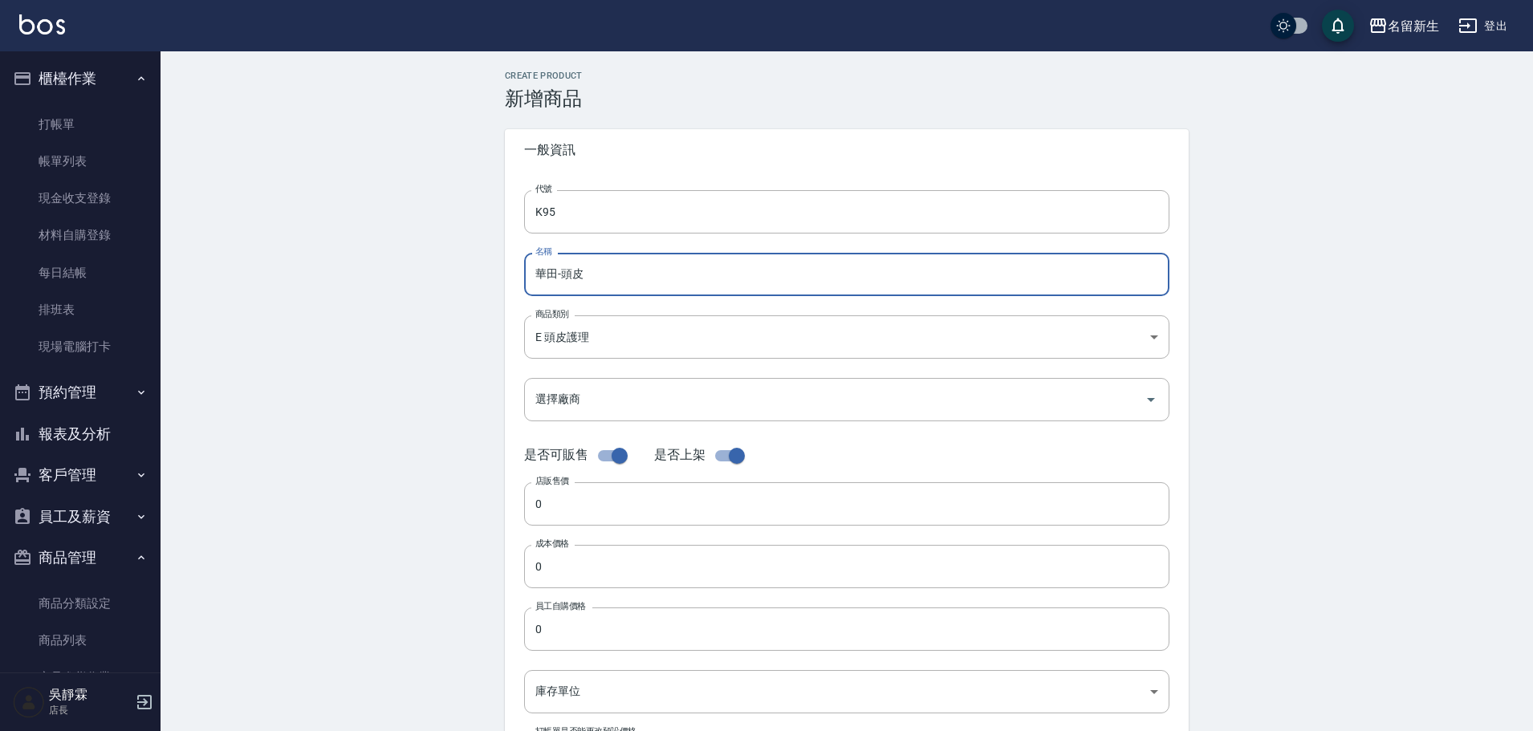
type input "華田-頭皮系列"
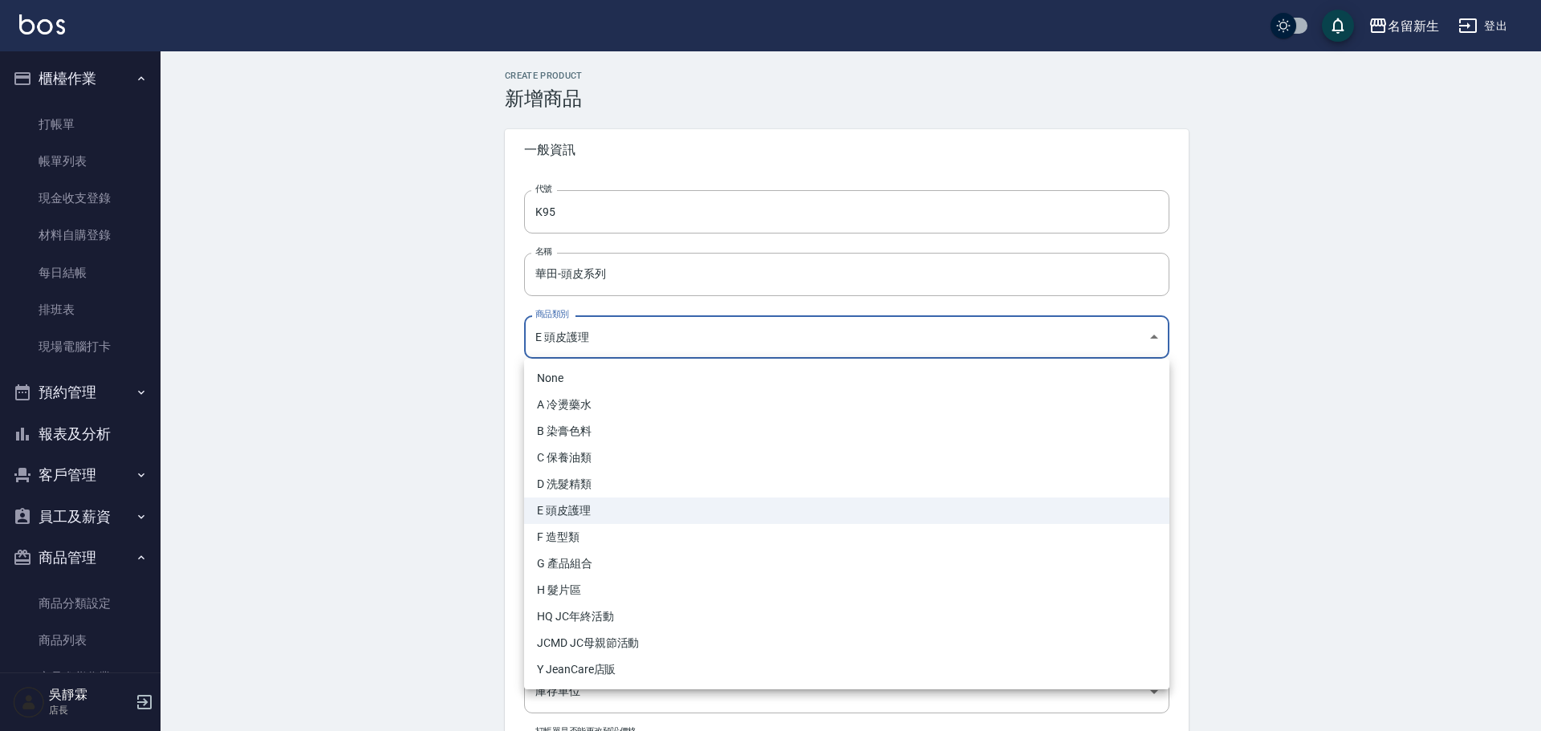
click at [637, 324] on body "名留新生 登出 櫃檯作業 打帳單 帳單列表 現金收支登錄 材料自購登錄 每日結帳 排班表 現場電腦打卡 預約管理 預約管理 單日預約紀錄 單週預約紀錄 報表及…" at bounding box center [770, 554] width 1541 height 1108
click at [620, 273] on div at bounding box center [770, 365] width 1541 height 731
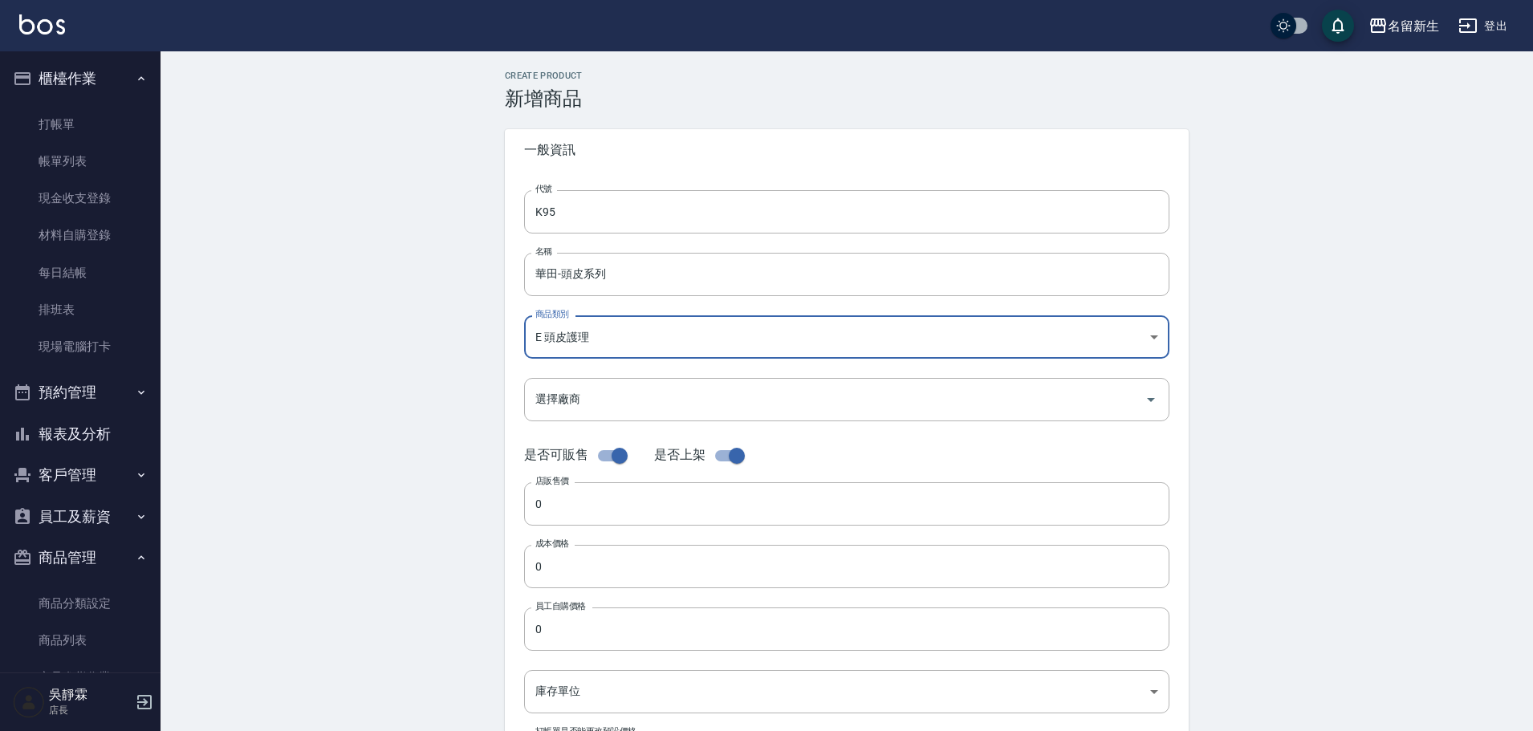
click at [605, 278] on input "華田-頭皮系列" at bounding box center [846, 274] width 645 height 43
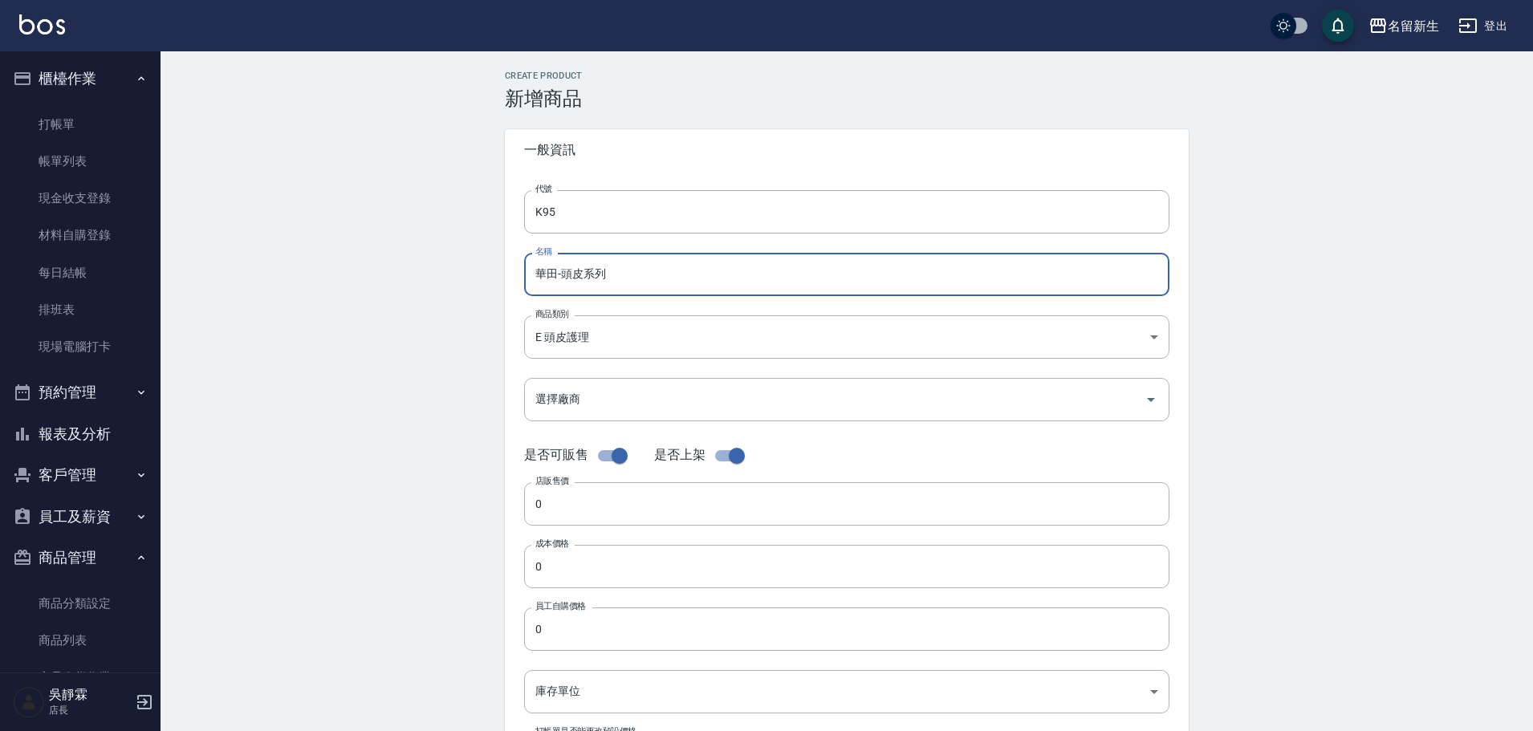
click at [584, 271] on input "華田-頭皮系列" at bounding box center [846, 274] width 645 height 43
click at [617, 271] on input "華田-頭皮系列" at bounding box center [846, 274] width 645 height 43
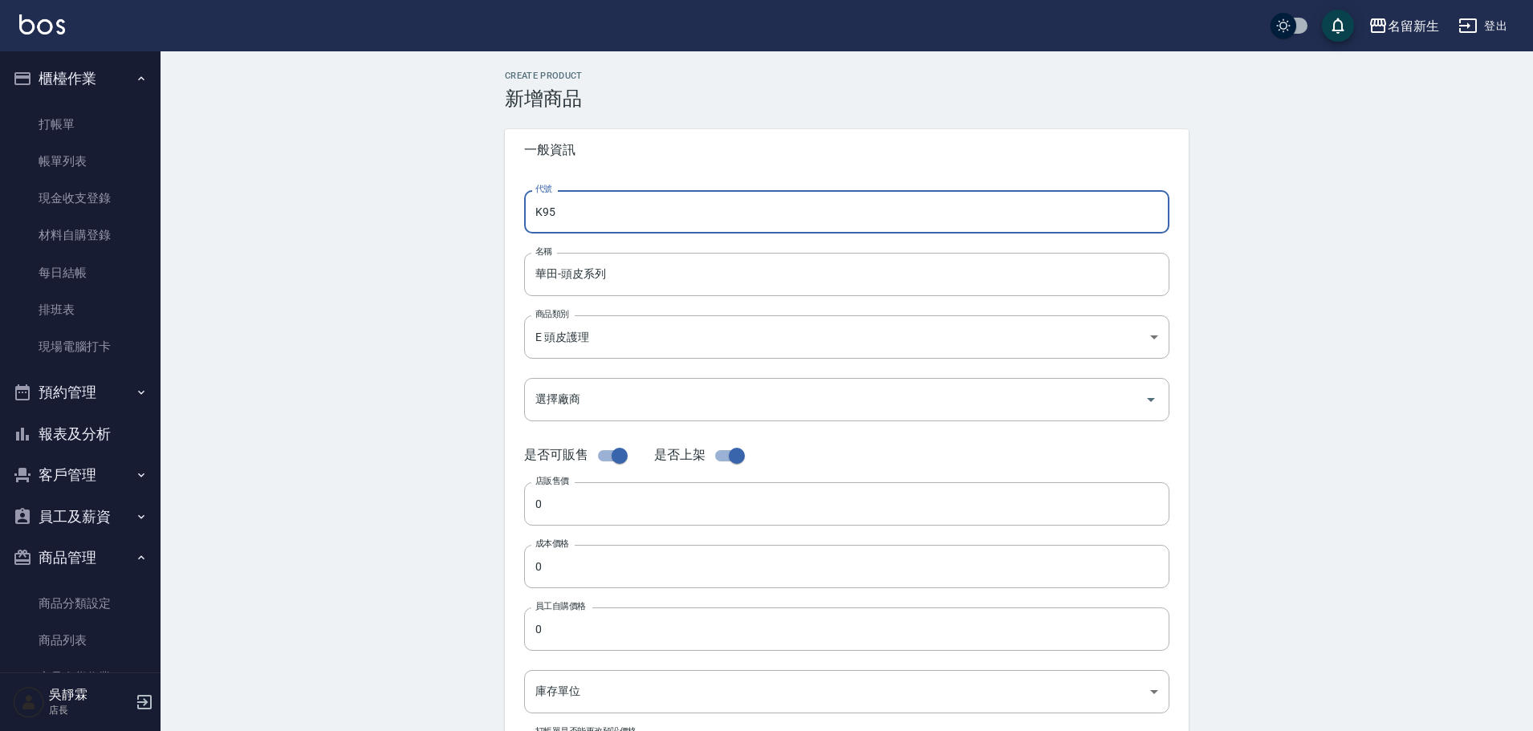
click at [673, 217] on input "K95" at bounding box center [846, 211] width 645 height 43
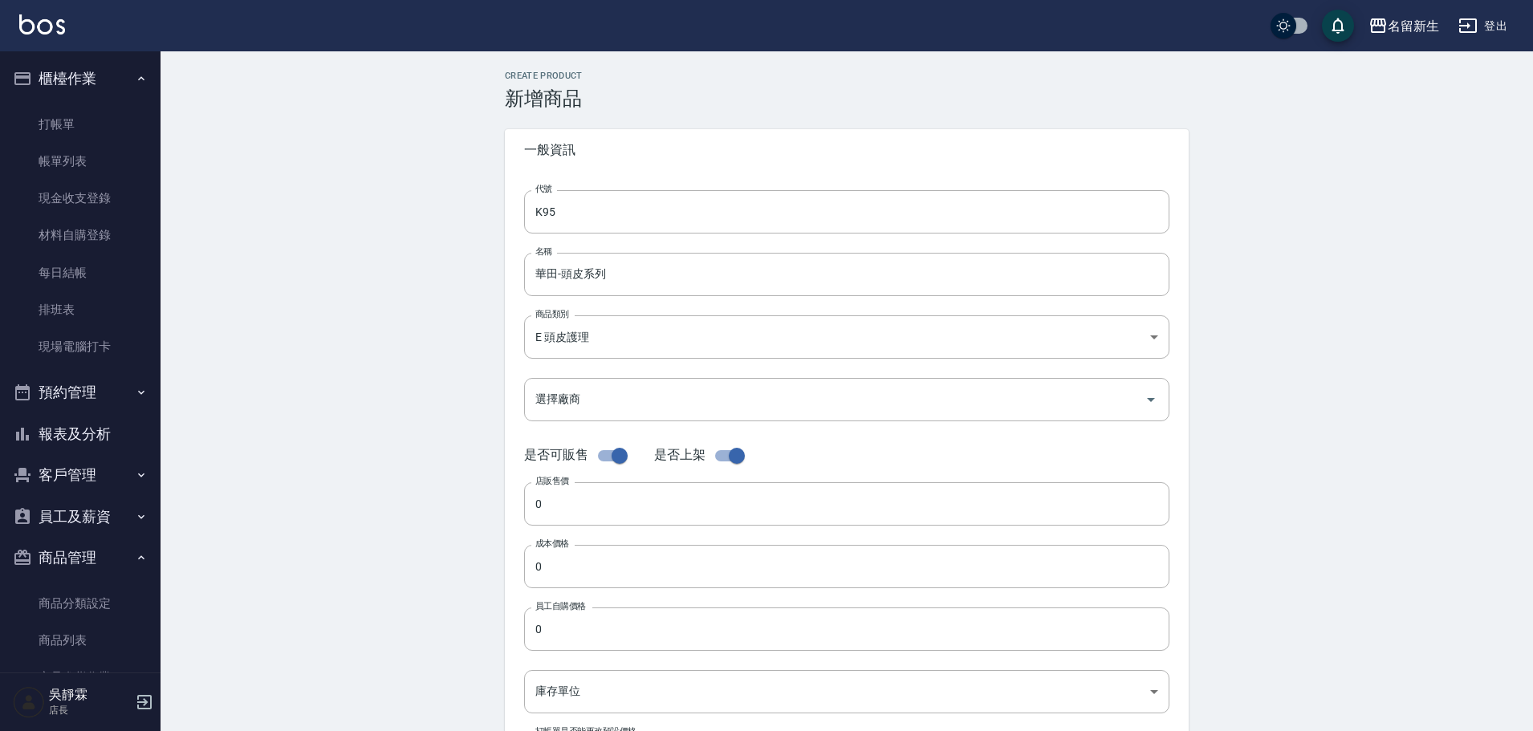
click at [653, 164] on div "一般資訊" at bounding box center [847, 150] width 684 height 42
click at [595, 407] on input "選擇廠商" at bounding box center [834, 399] width 607 height 28
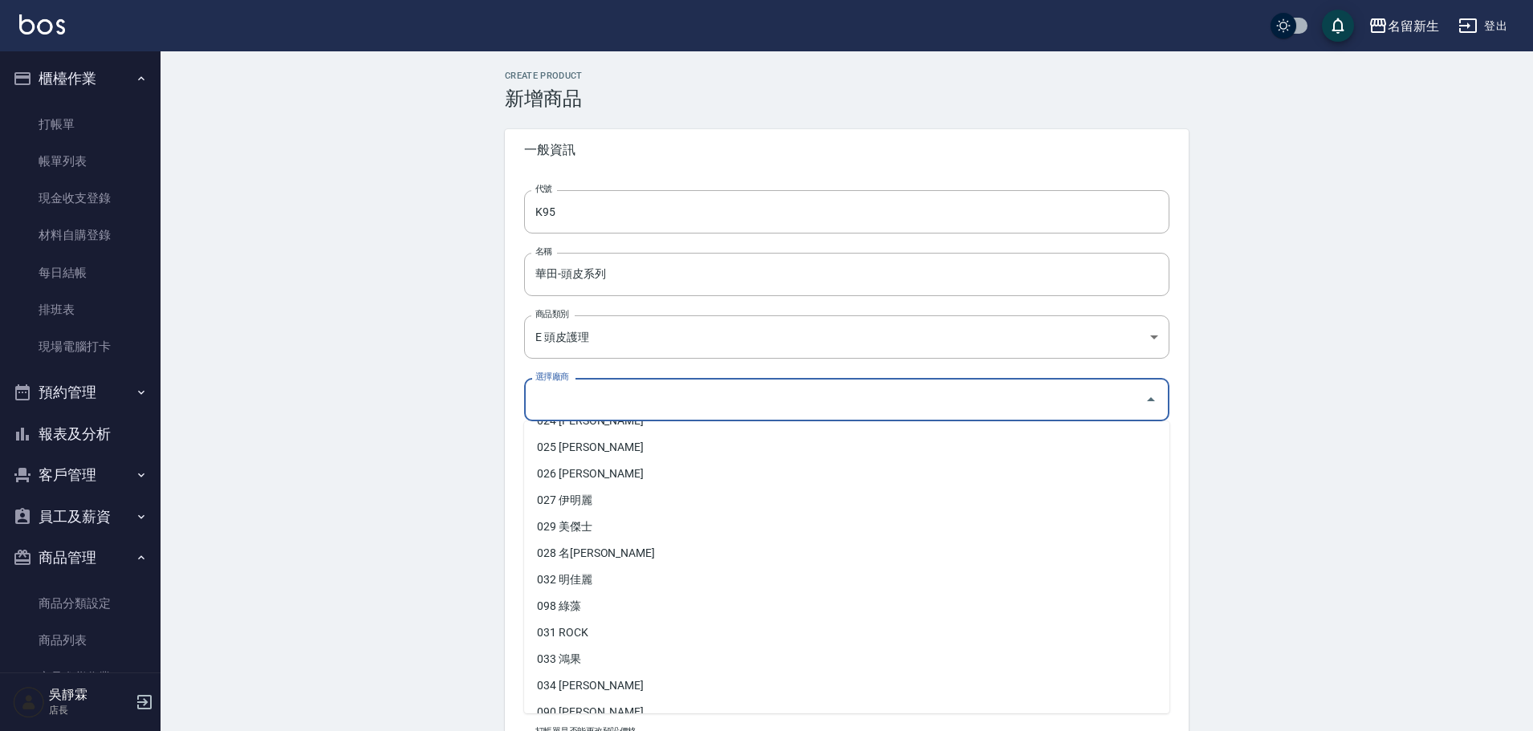
scroll to position [701, 0]
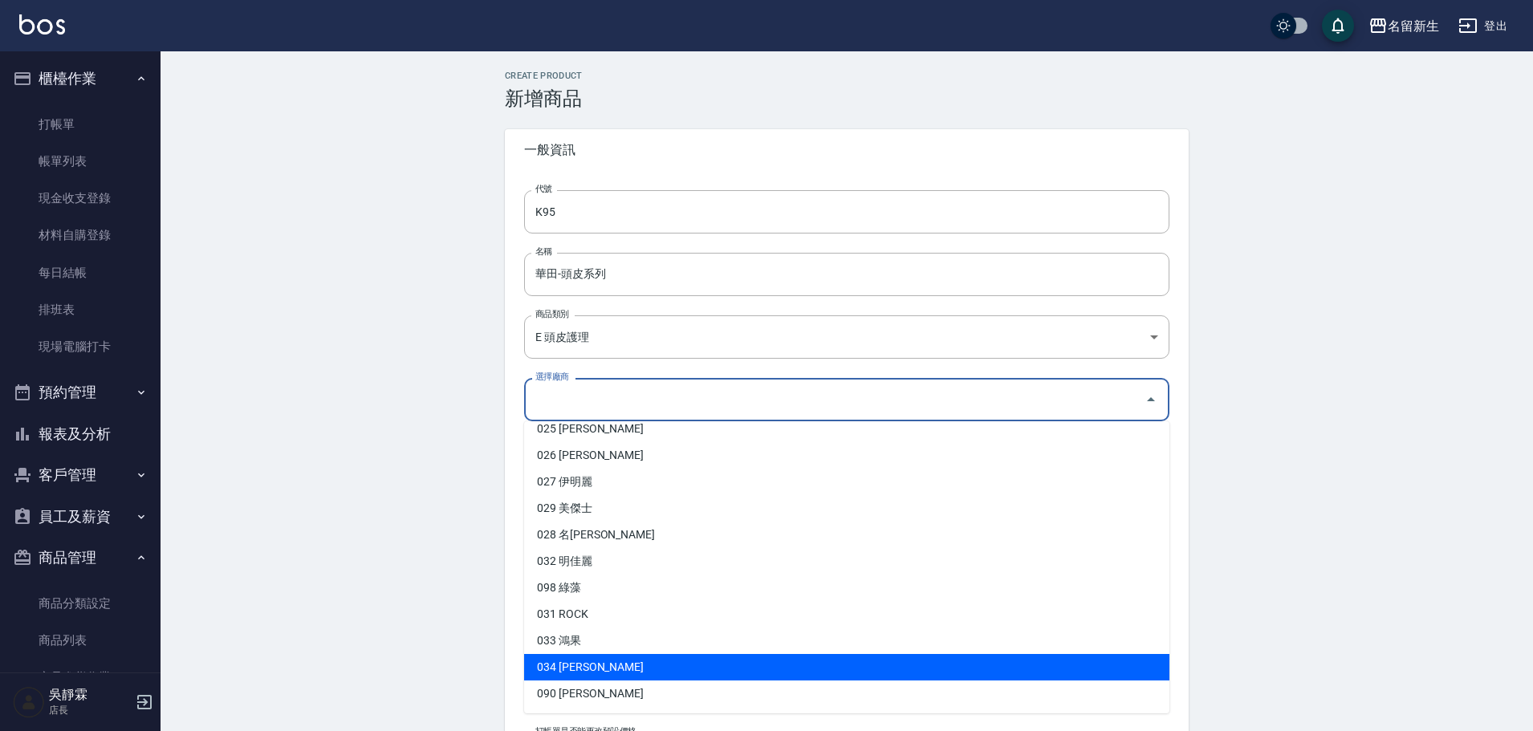
click at [565, 663] on li "034 華田" at bounding box center [846, 667] width 645 height 26
type input "034 華田"
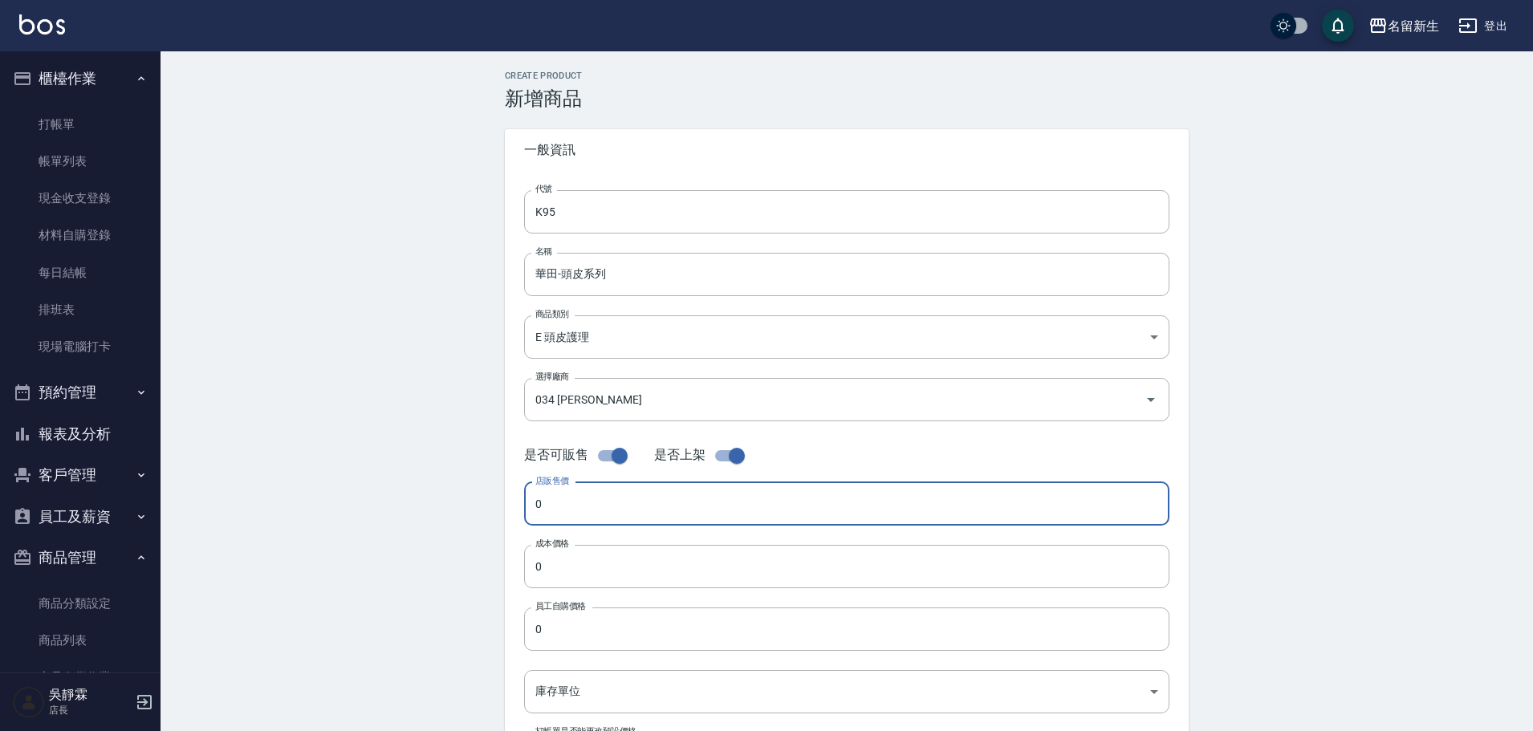
click at [547, 500] on input "0" at bounding box center [846, 503] width 645 height 43
type input "900"
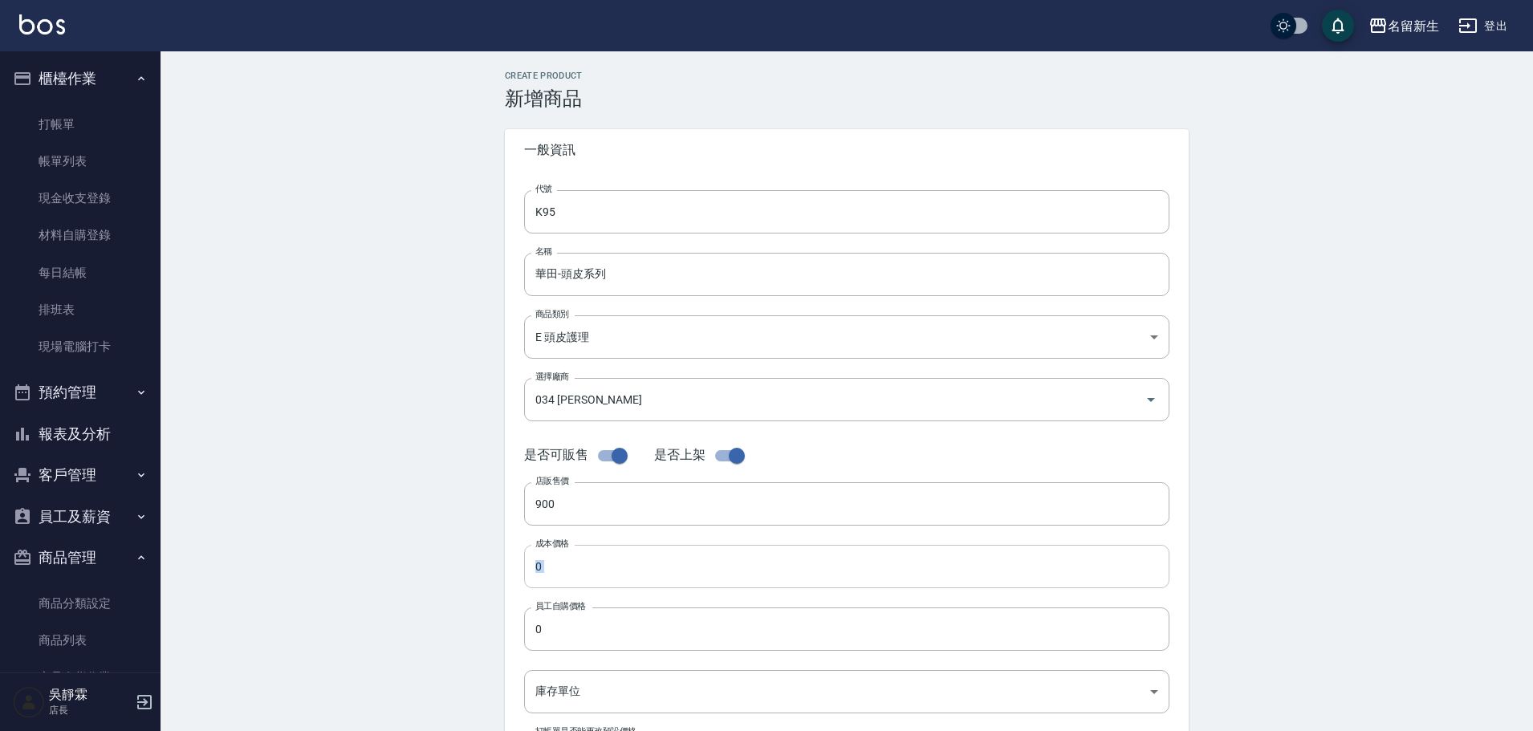
drag, startPoint x: 594, startPoint y: 588, endPoint x: 570, endPoint y: 568, distance: 31.3
click at [589, 586] on div "代號 K95 代號 名稱 華田-頭皮系列 名稱 商品類別 E 頭皮護理 f96fab5b-0850-472d-a8f1-97a2cae3168a 商品類別…" at bounding box center [847, 493] width 684 height 644
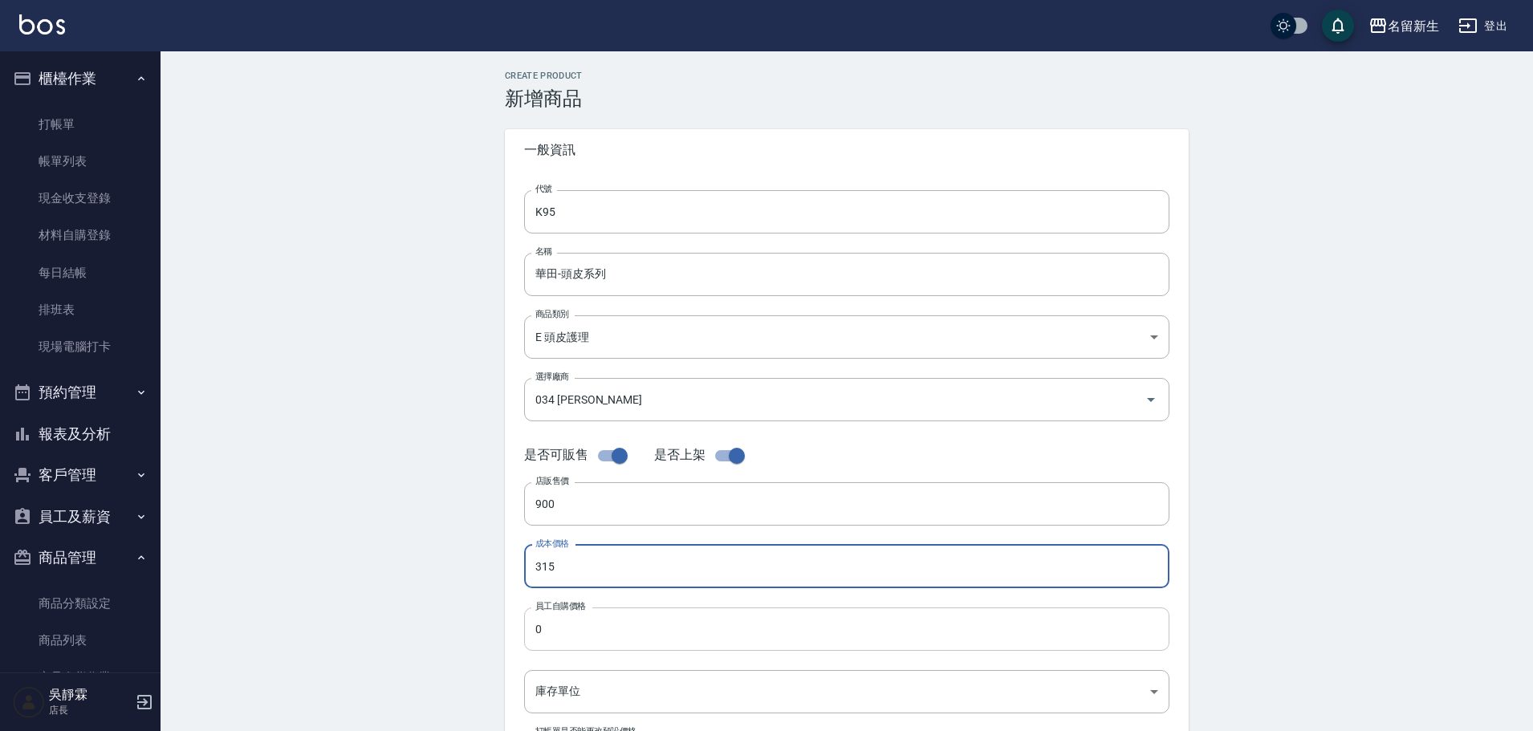
type input "315"
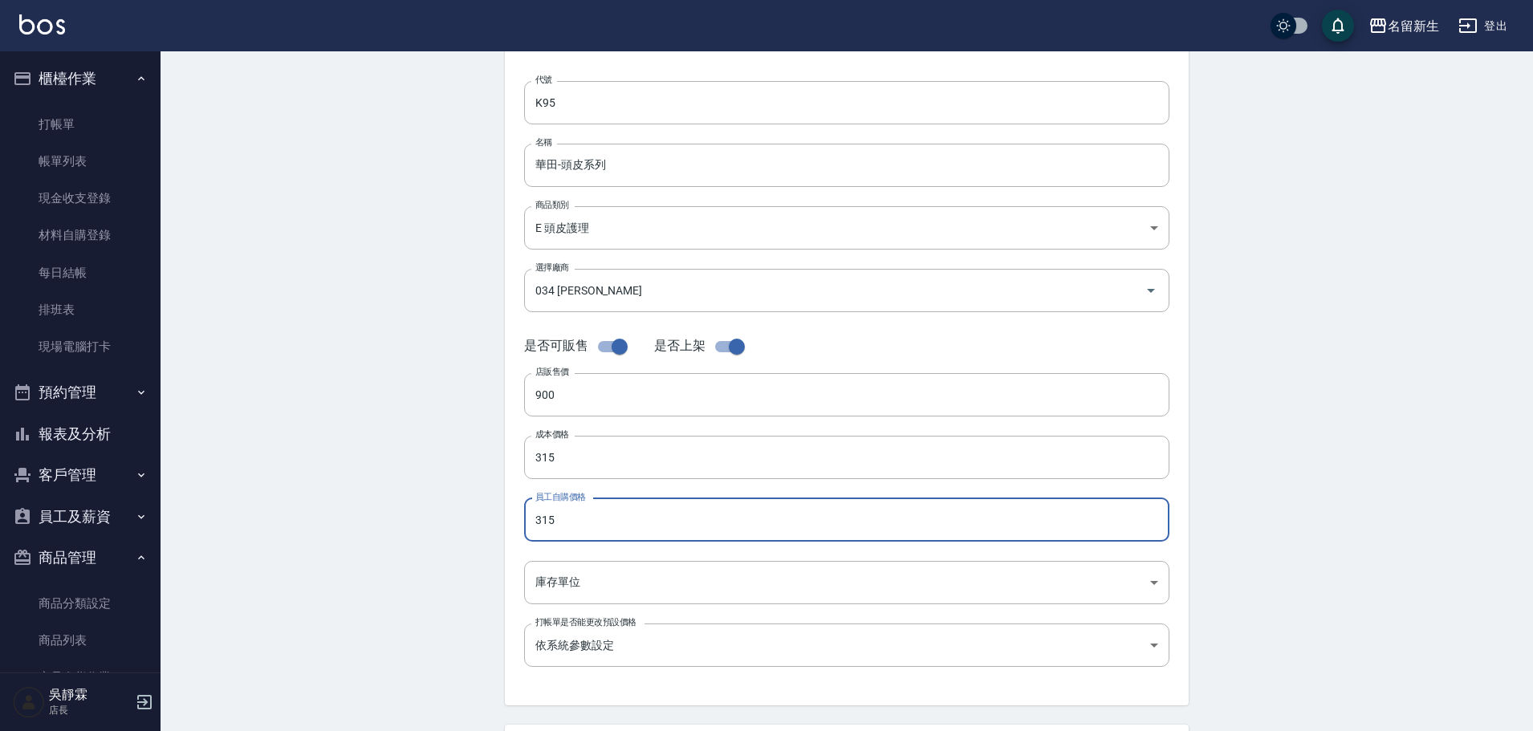
scroll to position [363, 0]
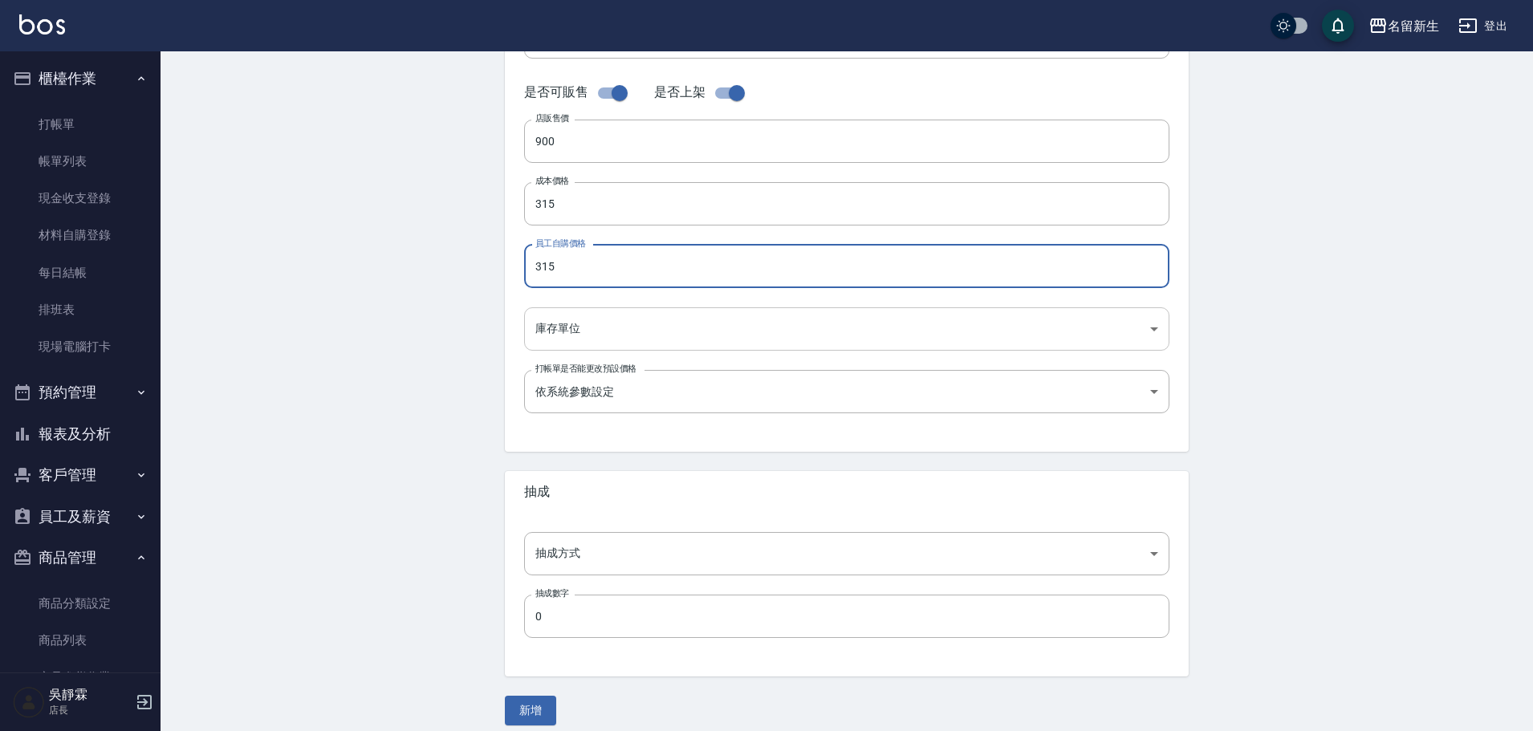
type input "315"
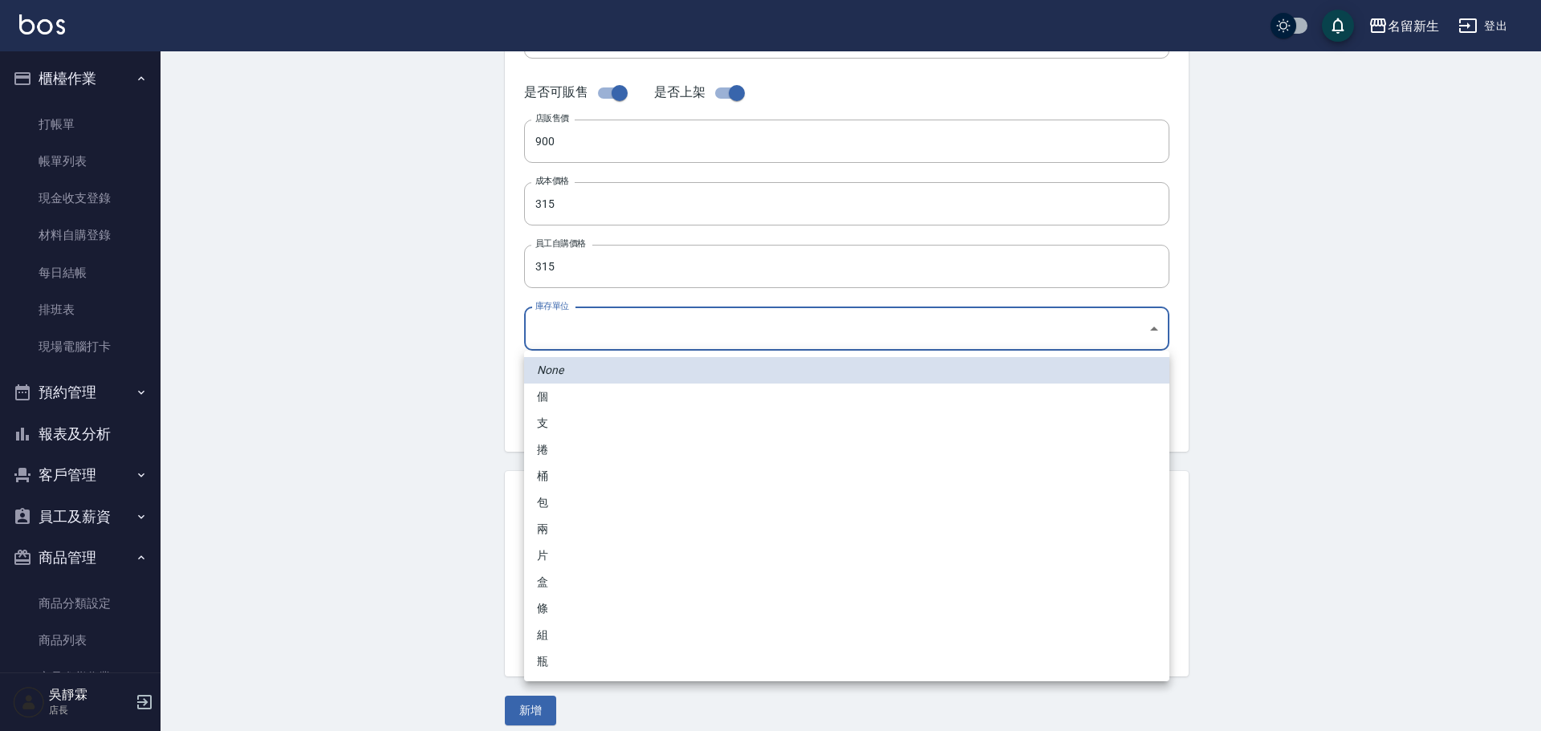
click at [576, 324] on body "名留新生 登出 櫃檯作業 打帳單 帳單列表 現金收支登錄 材料自購登錄 每日結帳 排班表 現場電腦打卡 預約管理 預約管理 單日預約紀錄 單週預約紀錄 報表及…" at bounding box center [770, 191] width 1541 height 1108
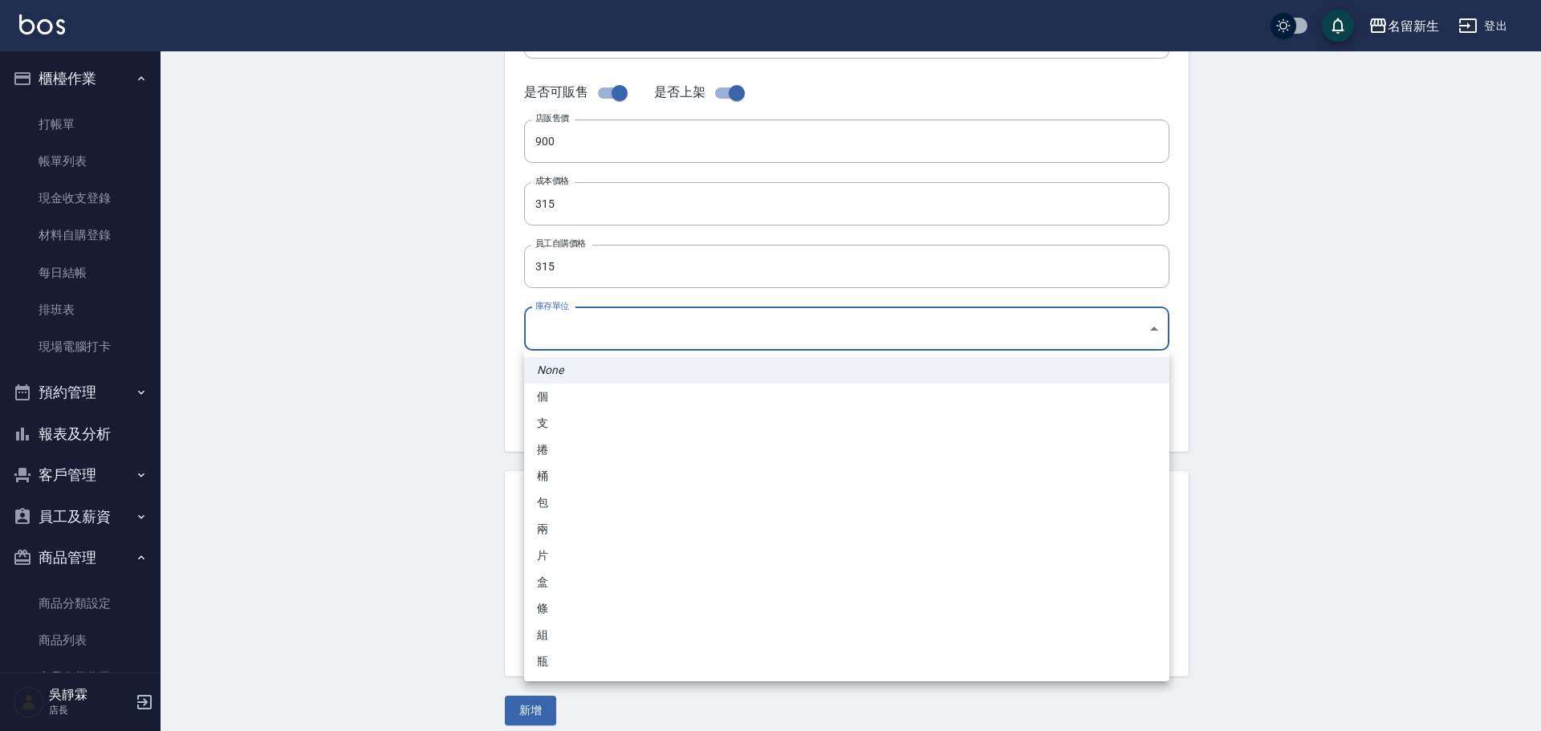
drag, startPoint x: 596, startPoint y: 591, endPoint x: 595, endPoint y: 613, distance: 22.5
click at [595, 613] on ul "None 個 支 捲 桶 包 兩 片 盒 條 組 瓶" at bounding box center [846, 516] width 645 height 331
click at [572, 657] on li "瓶" at bounding box center [846, 662] width 645 height 26
type input "瓶"
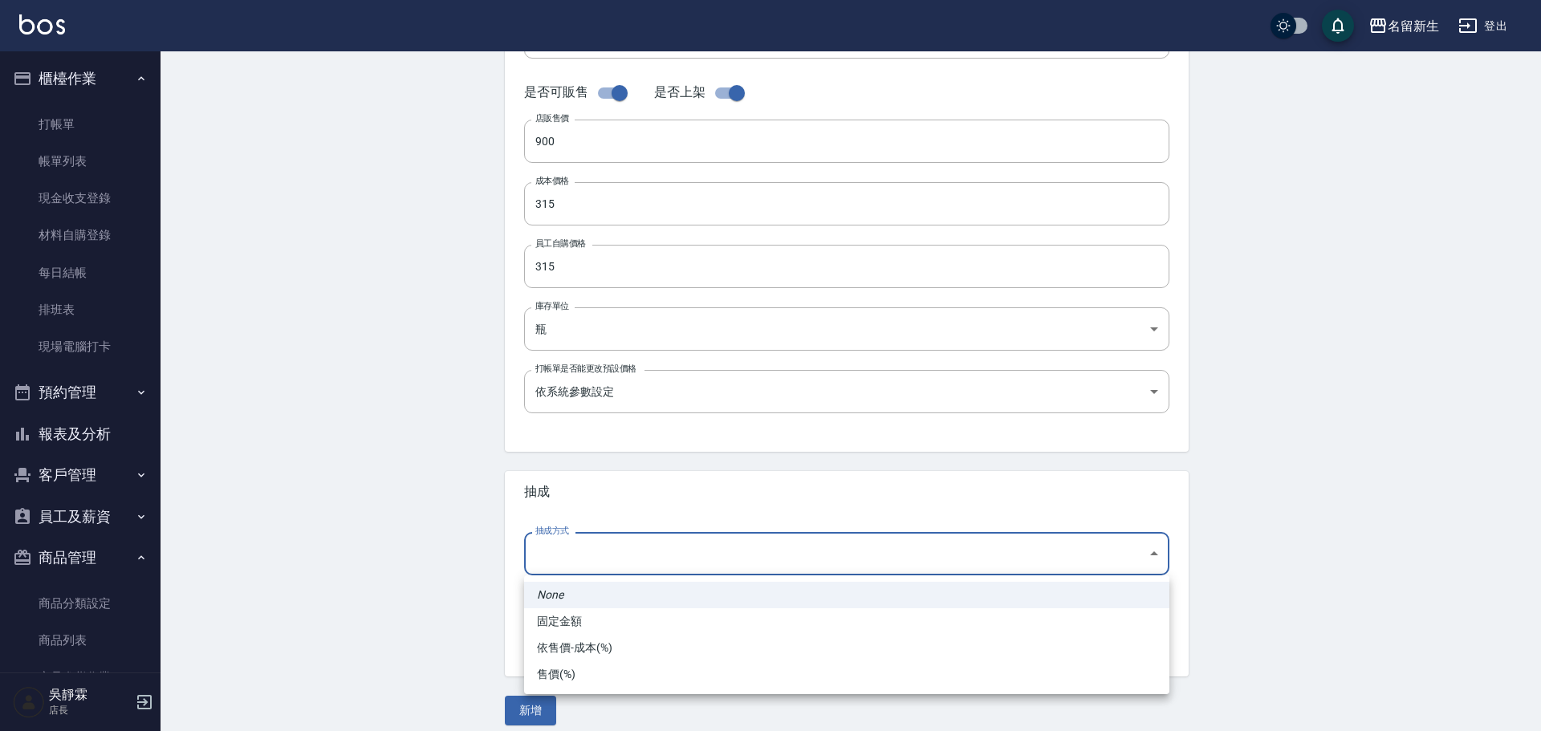
click at [578, 551] on body "名留新生 登出 櫃檯作業 打帳單 帳單列表 現金收支登錄 材料自購登錄 每日結帳 排班表 現場電腦打卡 預約管理 預約管理 單日預約紀錄 單週預約紀錄 報表及…" at bounding box center [770, 191] width 1541 height 1108
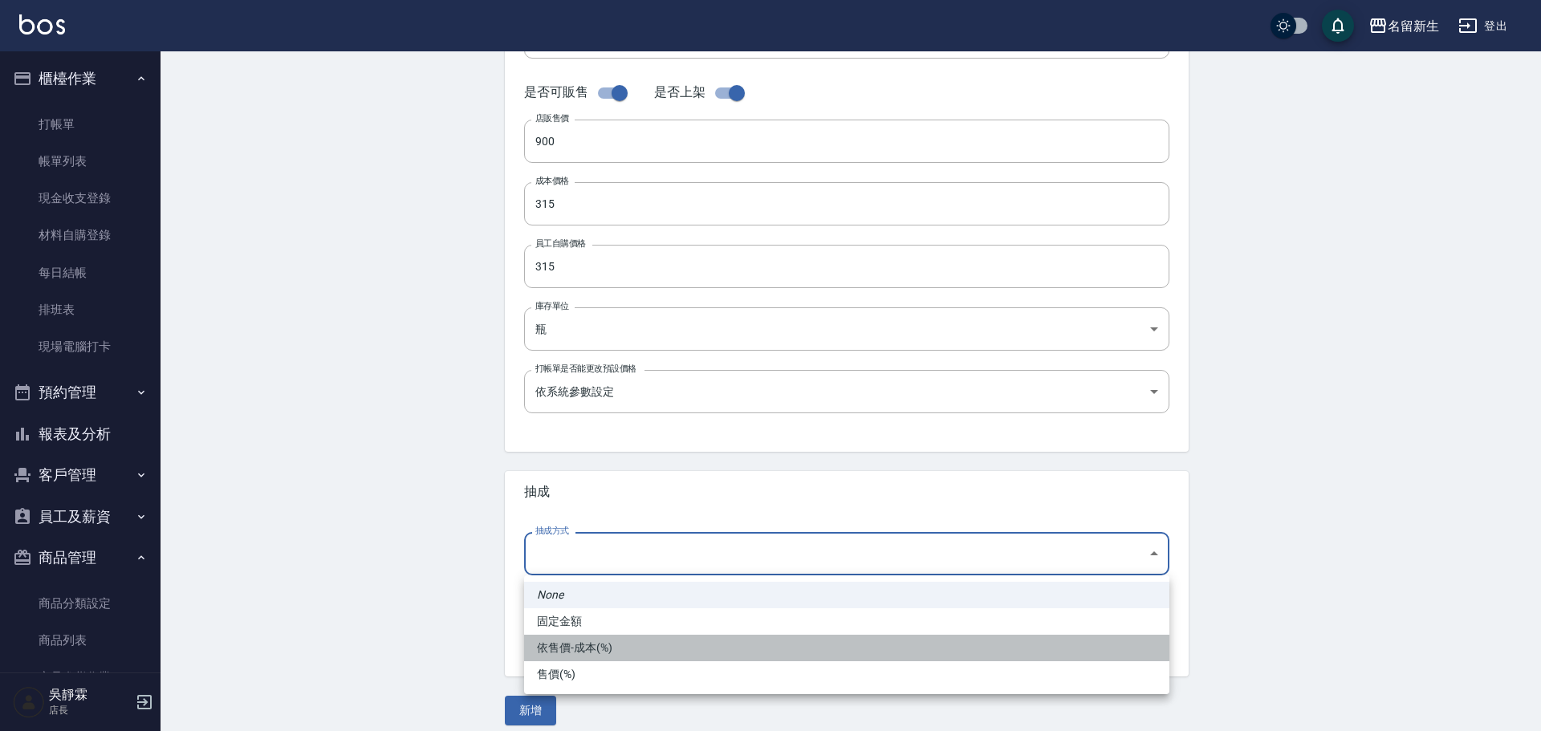
click at [579, 649] on li "依售價-成本(%)" at bounding box center [846, 648] width 645 height 26
type input "byCost"
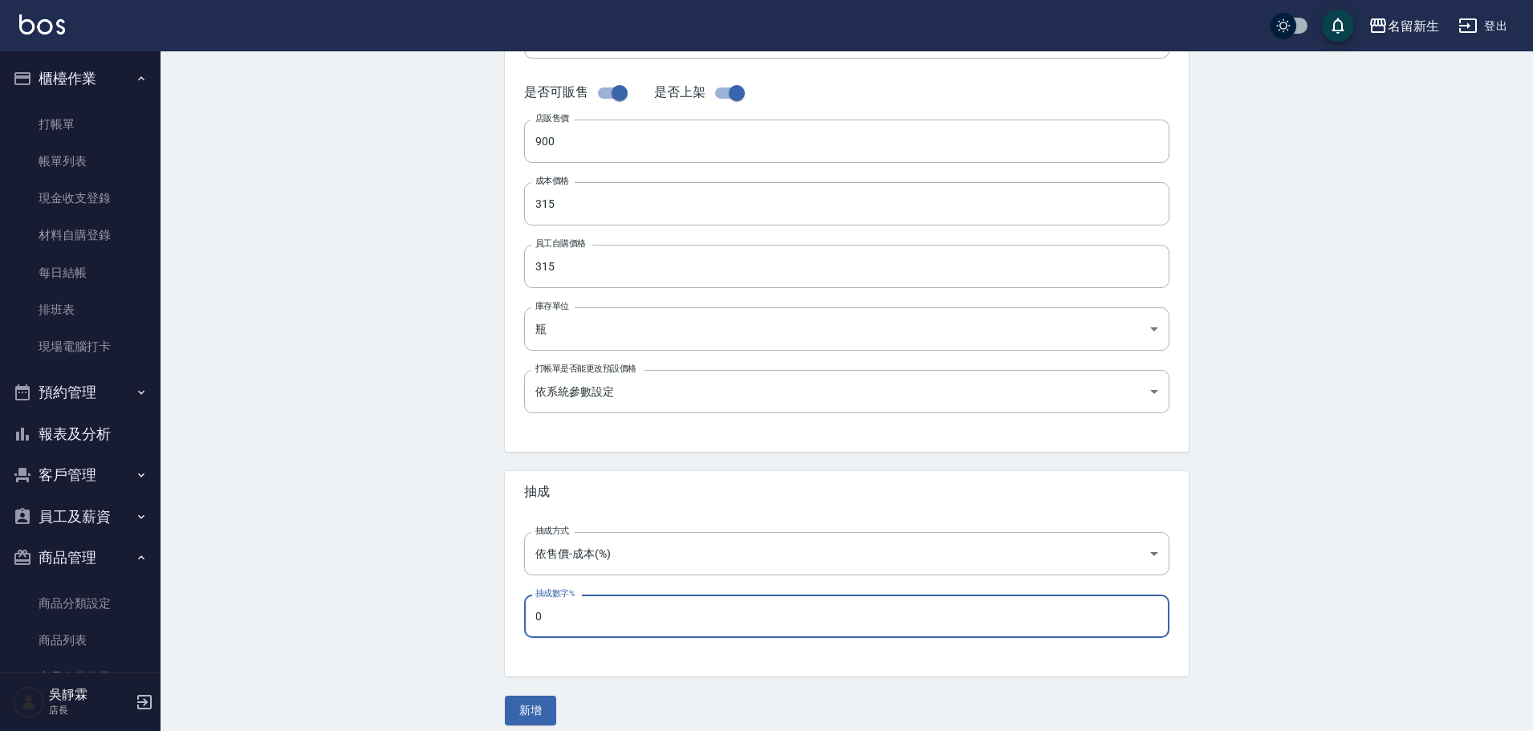
click at [573, 620] on input "0" at bounding box center [846, 616] width 645 height 43
type input "50"
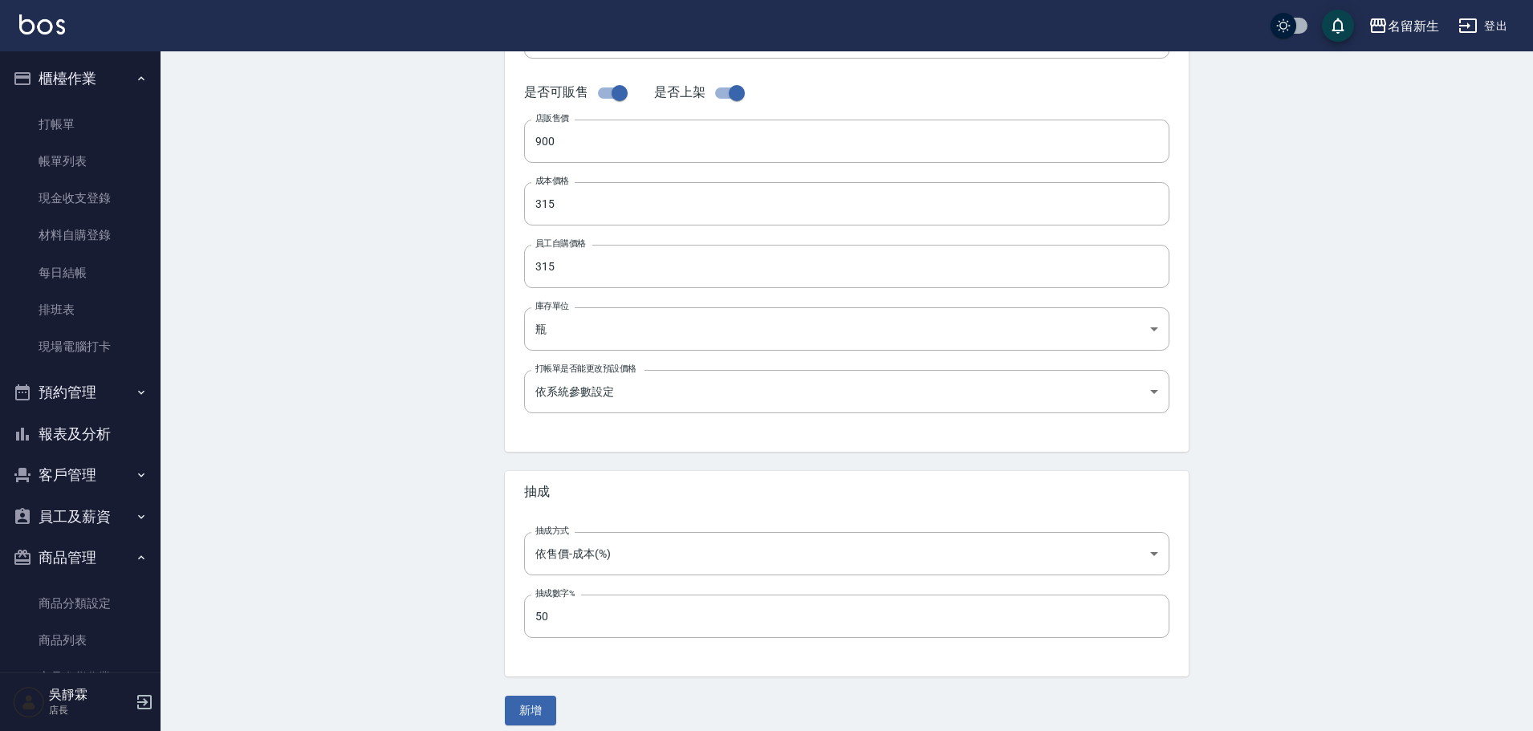
click at [400, 597] on div "Create Product 新增商品 一般資訊 代號 K95 代號 名稱 華田-頭皮系列 名稱 商品類別 E 頭皮護理 f96fab5b-0850-47…" at bounding box center [847, 217] width 1373 height 1056
click at [533, 711] on button "新增" at bounding box center [530, 711] width 51 height 30
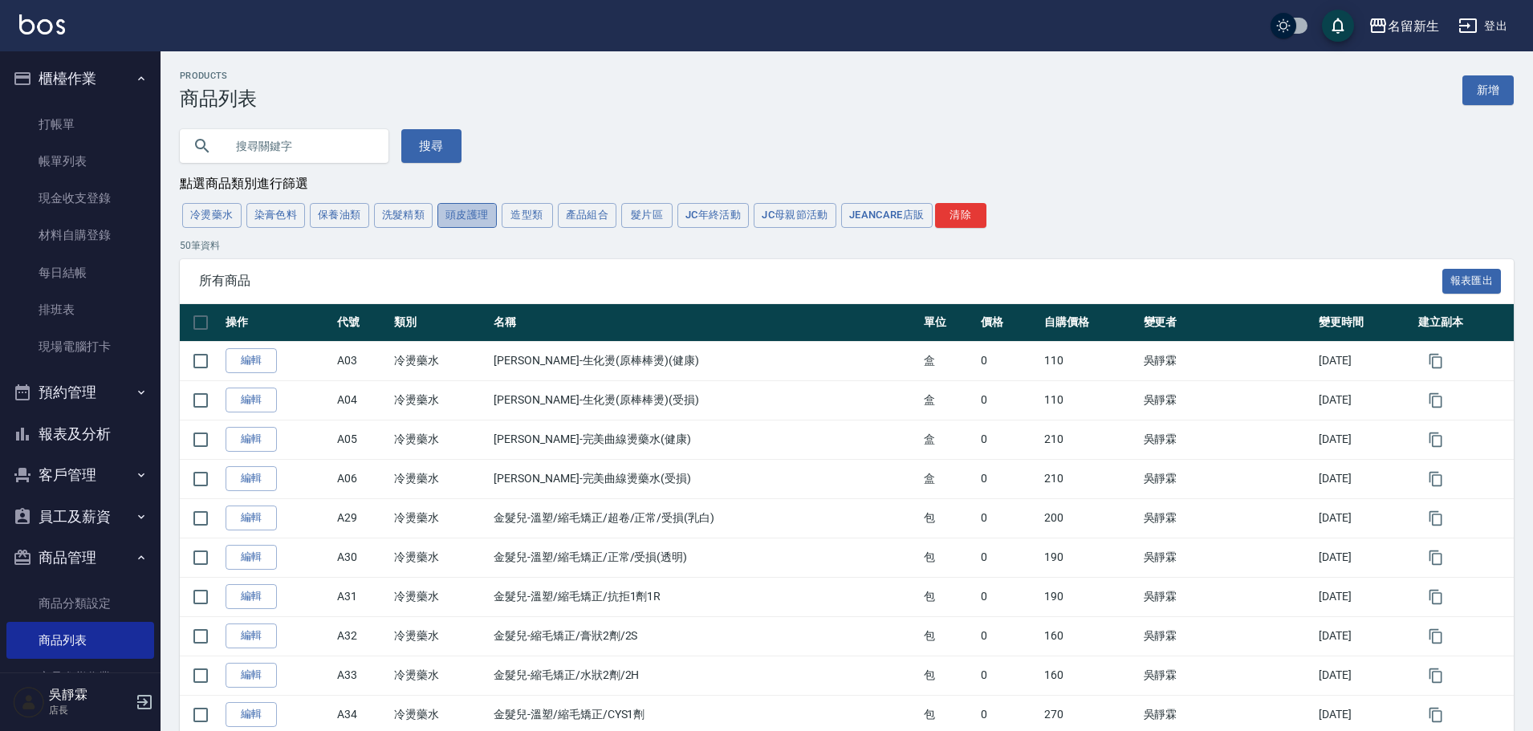
click at [454, 223] on button "頭皮護理" at bounding box center [467, 215] width 59 height 25
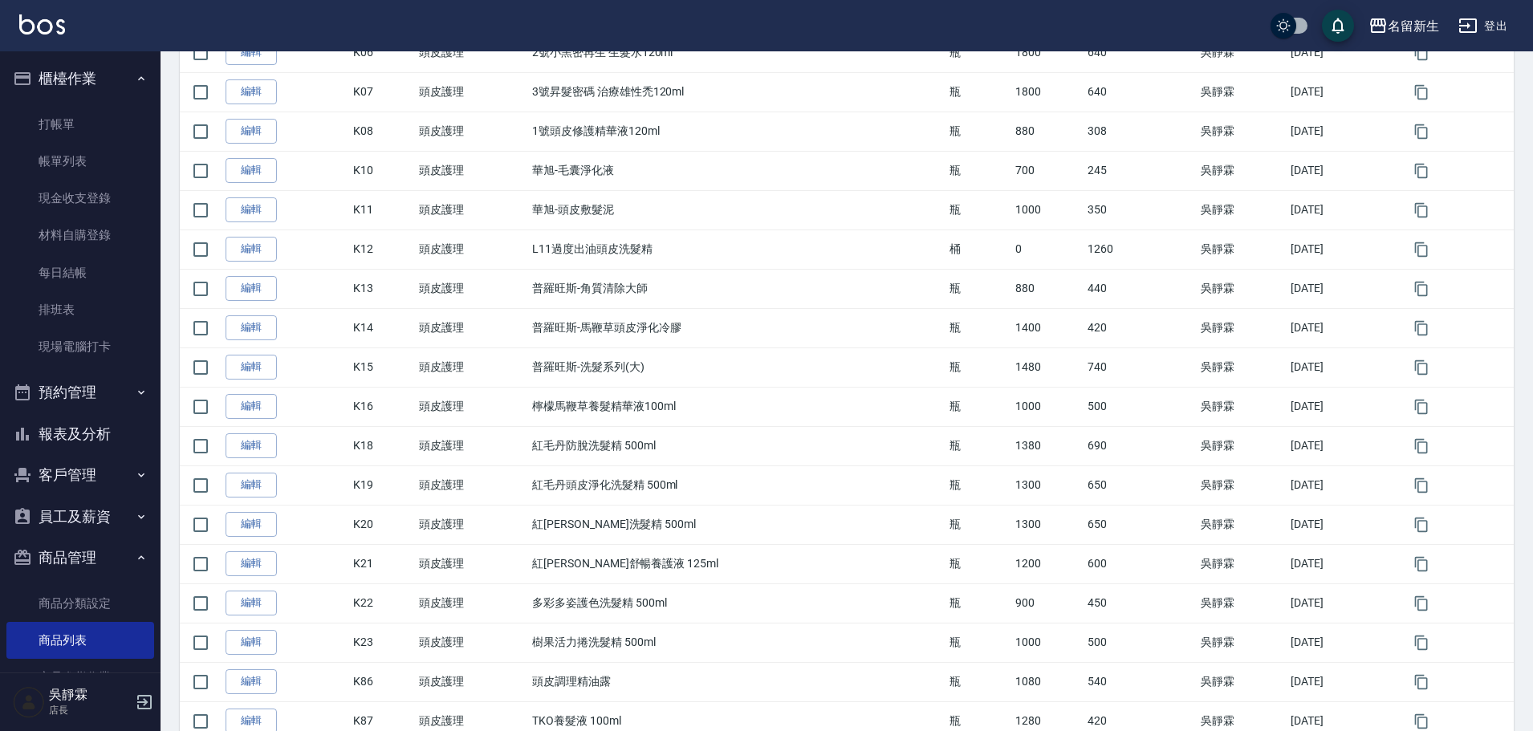
scroll to position [515, 0]
